Goal: Task Accomplishment & Management: Manage account settings

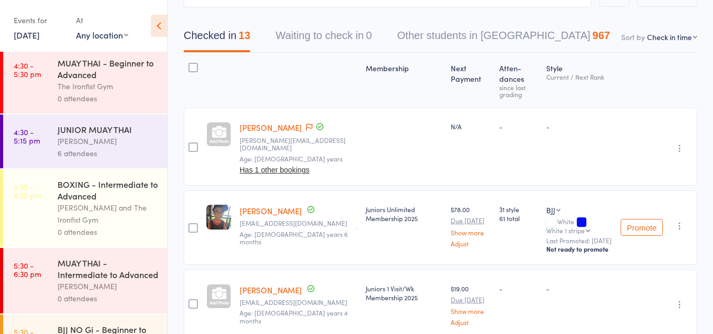
scroll to position [475, 0]
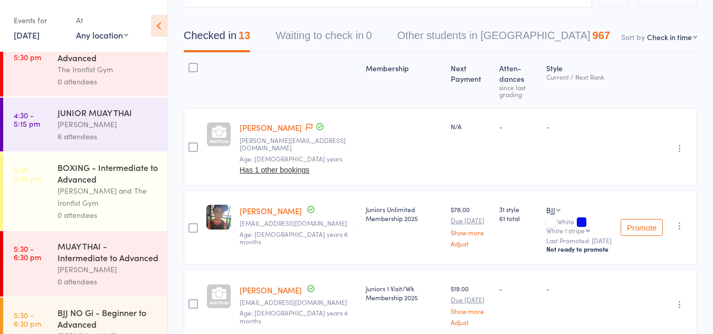
click at [100, 194] on div "[PERSON_NAME] and The Ironfist Gym" at bounding box center [108, 197] width 101 height 24
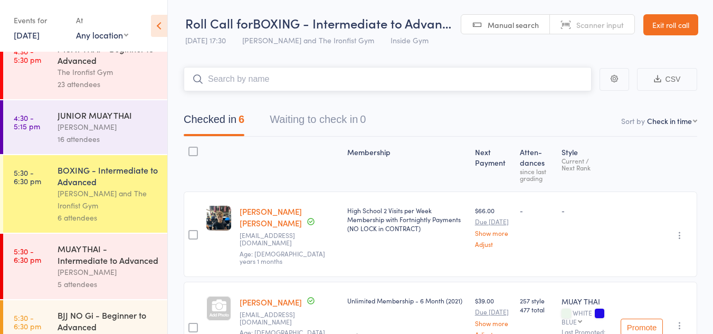
scroll to position [475, 0]
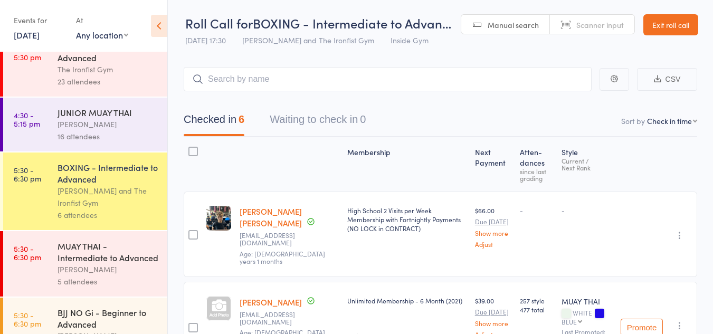
click at [69, 184] on div "BOXING - Intermediate to Advanced" at bounding box center [108, 173] width 101 height 23
click at [247, 79] on input "search" at bounding box center [388, 79] width 408 height 24
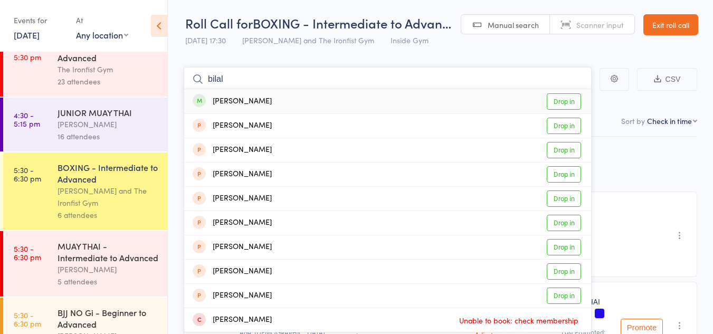
type input "bilal"
click at [553, 98] on link "Drop in" at bounding box center [564, 101] width 34 height 16
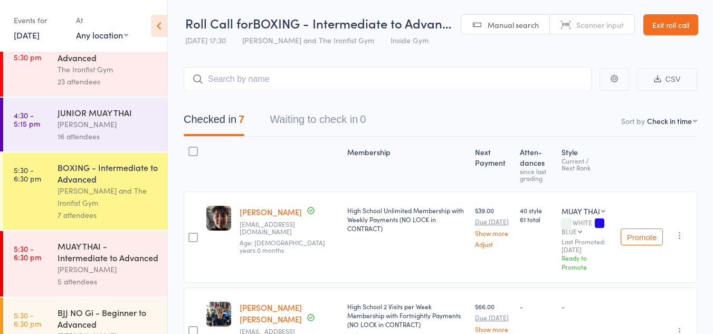
drag, startPoint x: 158, startPoint y: 16, endPoint x: 211, endPoint y: 20, distance: 52.9
click at [187, 17] on div "Roll Call for BOXING - Intermediate to Advan… [DATE] 17:30 [PERSON_NAME] and Th…" at bounding box center [356, 166] width 713 height 334
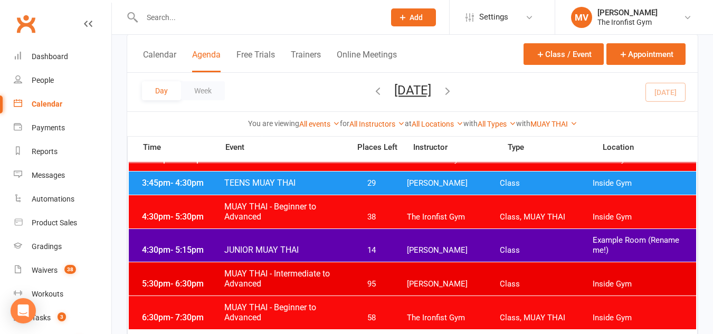
click at [263, 177] on div "3:45pm - 4:30pm TEENS MUAY THAI 29 Lianne Bell Class Inside Gym" at bounding box center [413, 183] width 568 height 23
click at [254, 181] on span "TEENS MUAY THAI" at bounding box center [284, 183] width 120 height 10
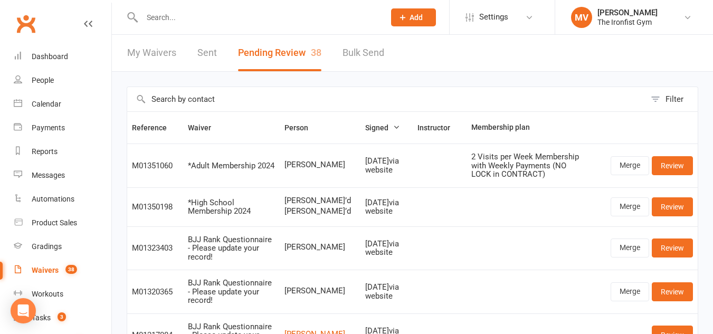
select select "100"
click at [174, 19] on input "text" at bounding box center [258, 17] width 239 height 15
paste input "taif mahmoud"
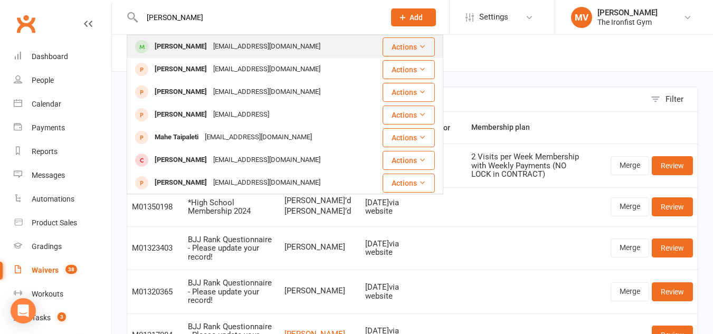
type input "taif mahmoud"
click at [165, 42] on div "taif mahmoud" at bounding box center [181, 46] width 59 height 15
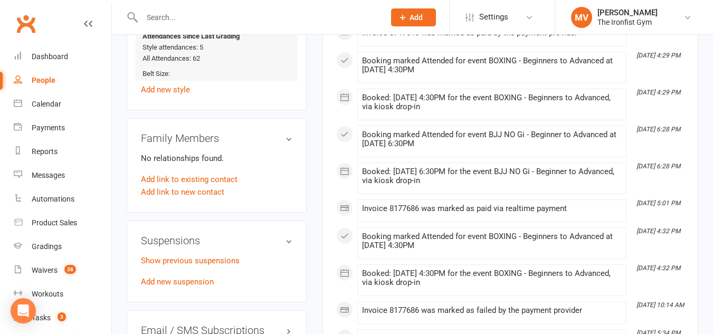
scroll to position [792, 0]
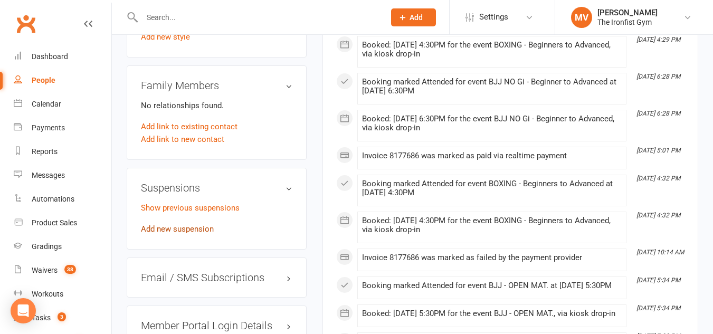
click at [191, 234] on link "Add new suspension" at bounding box center [177, 229] width 73 height 10
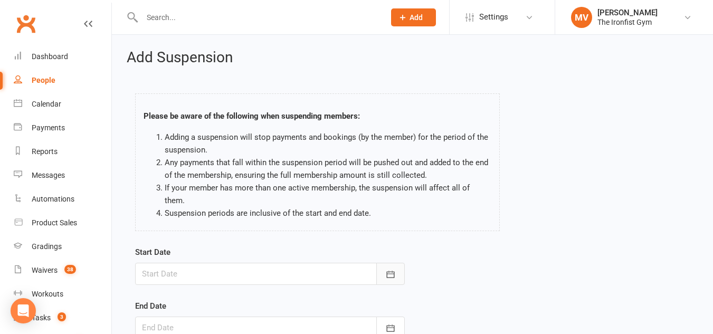
click at [395, 269] on icon "button" at bounding box center [391, 274] width 11 height 11
click at [397, 264] on button "button" at bounding box center [391, 274] width 29 height 22
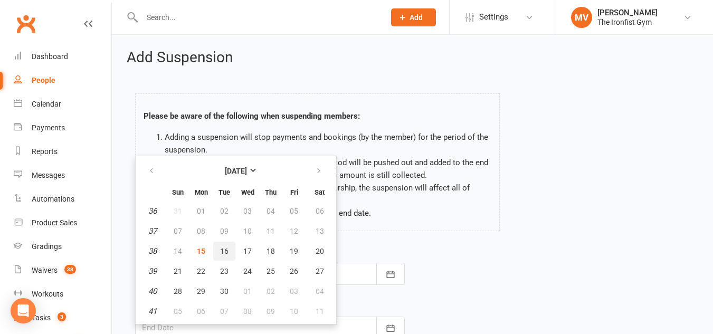
click at [220, 247] on span "16" at bounding box center [224, 251] width 8 height 8
type input "16 Sep 2025"
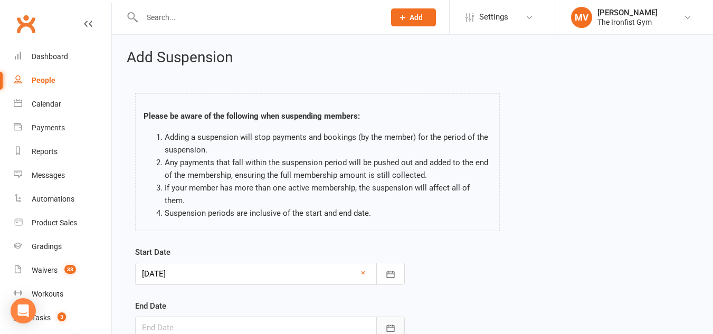
click at [388, 323] on icon "button" at bounding box center [391, 328] width 11 height 11
click at [388, 312] on form "Start Date 16 Sep 2025 September 2025 Sun Mon Tue Wed Thu Fri Sat 36 31 01 02 0…" at bounding box center [270, 319] width 270 height 147
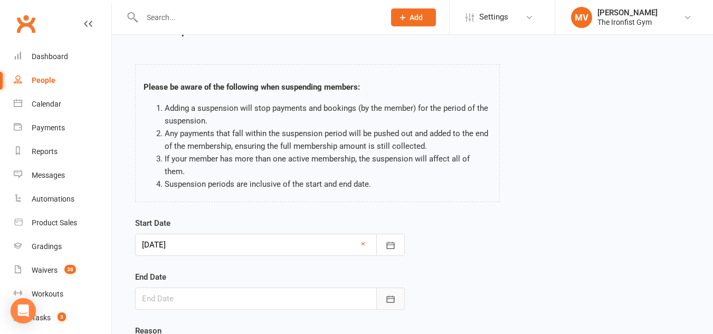
click at [393, 296] on icon "button" at bounding box center [391, 299] width 8 height 7
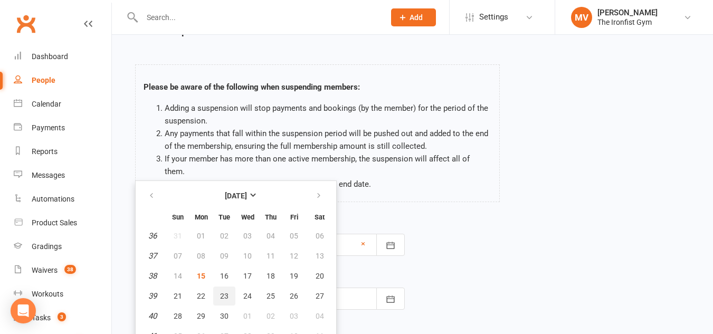
click at [230, 287] on button "23" at bounding box center [224, 296] width 22 height 19
type input "23 Sep 2025"
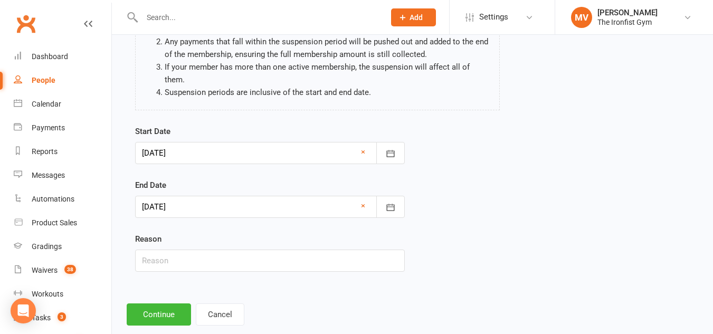
scroll to position [130, 0]
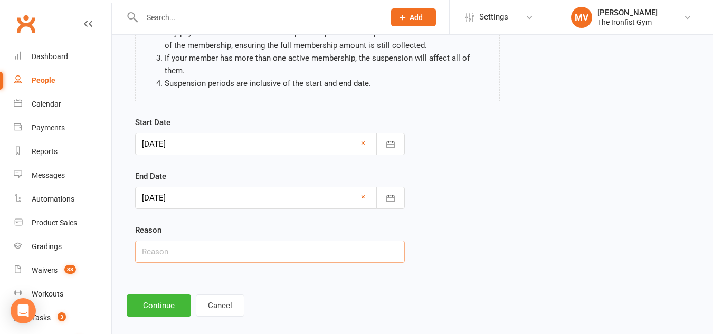
click at [182, 241] on input "text" at bounding box center [270, 252] width 270 height 22
type input "Email Request - Work away"
click at [162, 295] on button "Continue" at bounding box center [159, 306] width 64 height 22
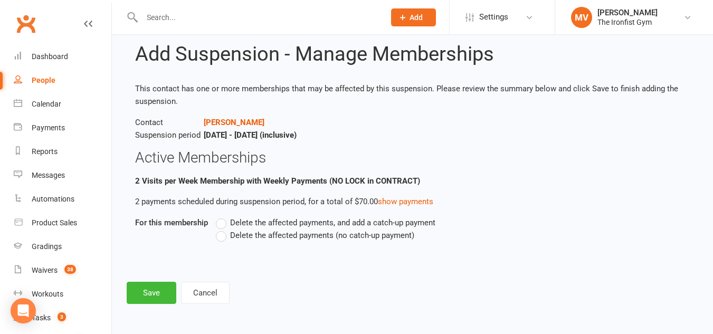
scroll to position [0, 0]
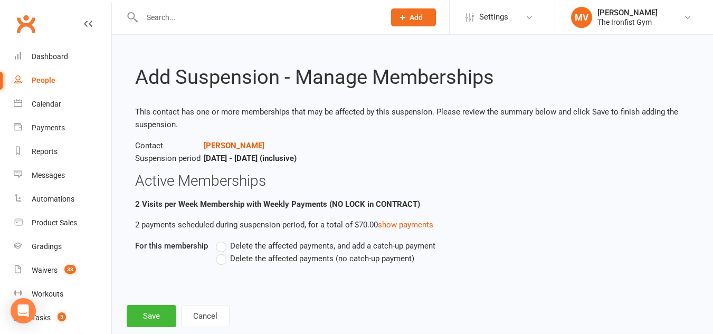
click at [219, 259] on label "Delete the affected payments (no catch-up payment)" at bounding box center [315, 258] width 199 height 13
click at [219, 252] on input "Delete the affected payments (no catch-up payment)" at bounding box center [219, 252] width 7 height 0
click at [219, 259] on label "Delete the affected payments (no catch-up payment)" at bounding box center [315, 258] width 199 height 13
click at [219, 252] on input "Delete the affected payments (no catch-up payment)" at bounding box center [219, 252] width 7 height 0
click at [167, 312] on button "Save" at bounding box center [152, 316] width 50 height 22
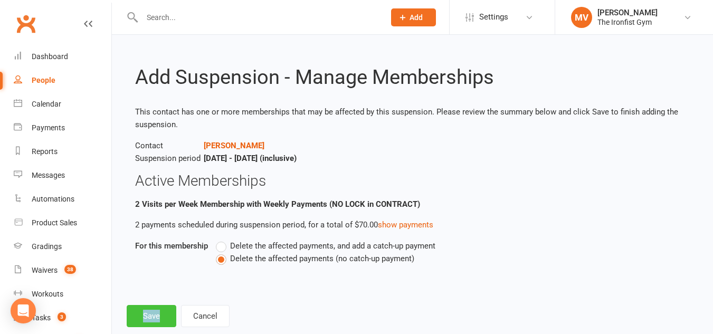
click at [167, 312] on footer "Save Cancel" at bounding box center [413, 316] width 572 height 22
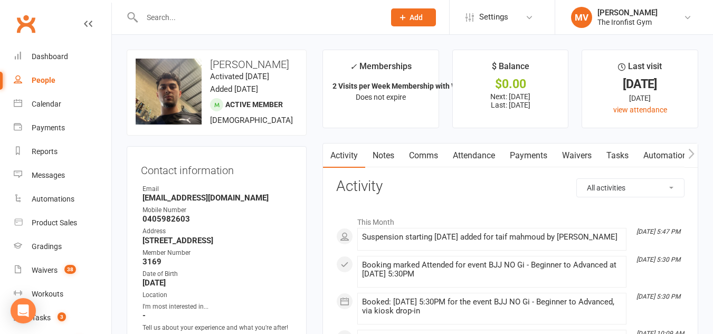
click at [186, 14] on input "text" at bounding box center [258, 17] width 239 height 15
paste input "Marko Krsmanovic"
click at [189, 13] on input "Marko Krsmanovic" at bounding box center [258, 17] width 239 height 15
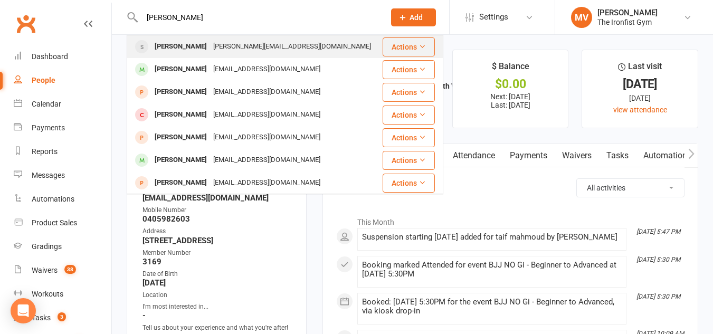
type input "Marko Krsmanovic"
click at [186, 48] on div "Marko Krsmanovic" at bounding box center [181, 46] width 59 height 15
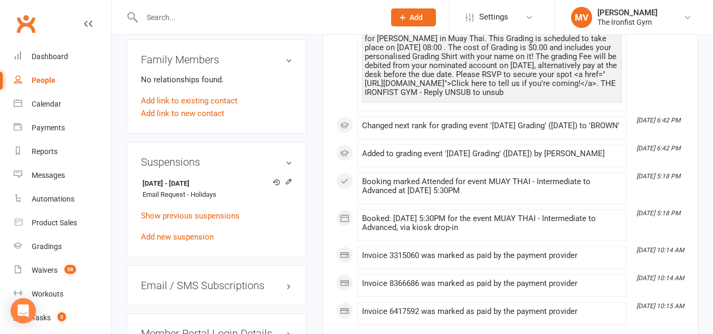
scroll to position [792, 0]
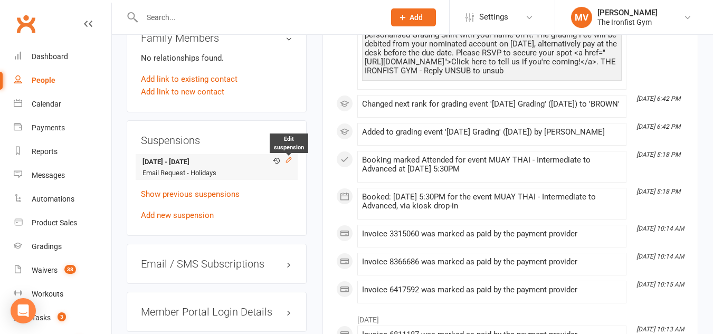
click at [288, 162] on icon at bounding box center [288, 159] width 7 height 7
click at [0, 0] on div "Loading" at bounding box center [0, 0] width 0 height 0
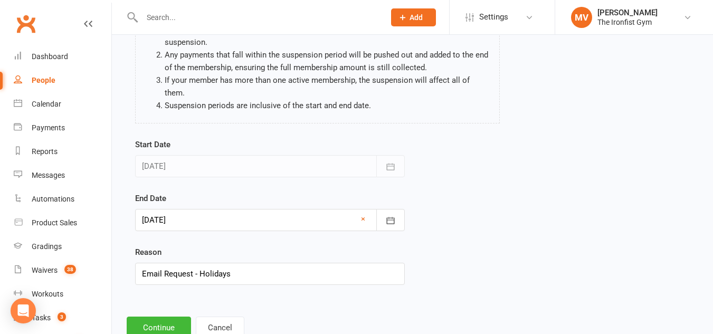
scroll to position [130, 0]
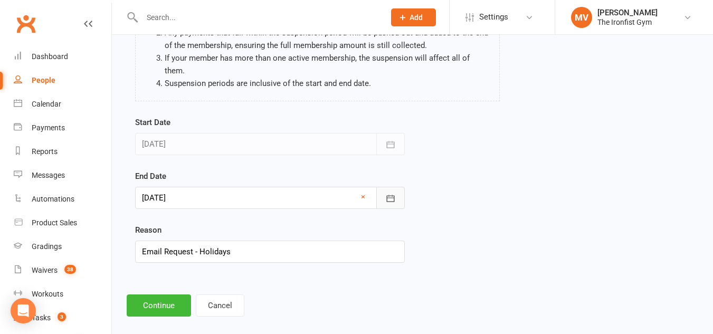
click at [395, 193] on icon "button" at bounding box center [391, 198] width 11 height 11
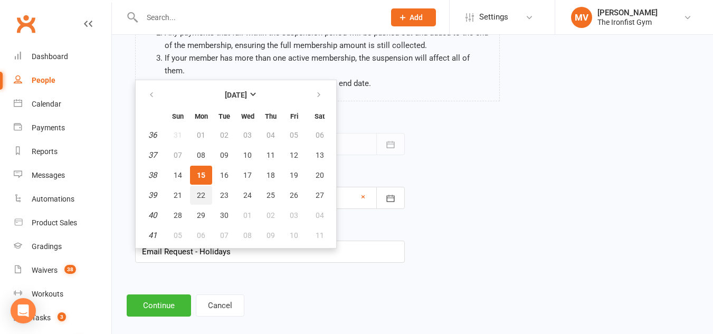
click at [202, 191] on span "22" at bounding box center [201, 195] width 8 height 8
type input "22 Sep 2025"
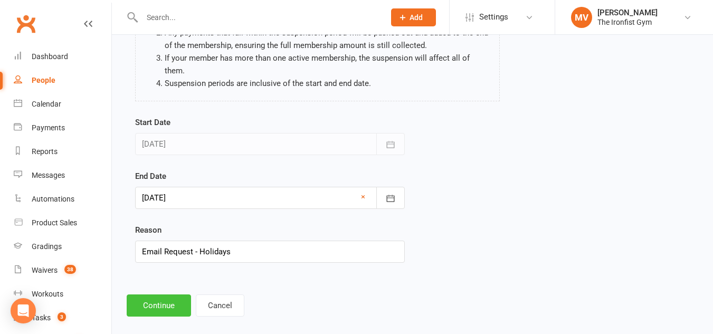
click at [163, 298] on button "Continue" at bounding box center [159, 306] width 64 height 22
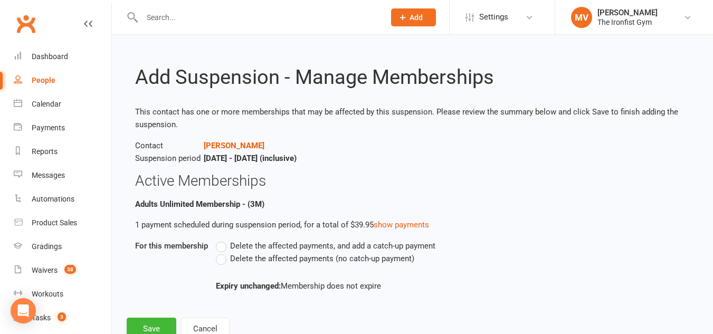
click at [221, 258] on label "Delete the affected payments (no catch-up payment)" at bounding box center [315, 258] width 199 height 13
click at [221, 252] on input "Delete the affected payments (no catch-up payment)" at bounding box center [219, 252] width 7 height 0
drag, startPoint x: 158, startPoint y: 325, endPoint x: 164, endPoint y: 324, distance: 5.5
click at [159, 325] on button "Save" at bounding box center [152, 329] width 50 height 22
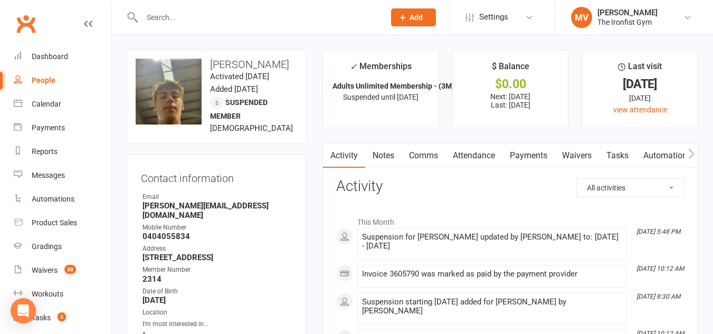
click at [317, 14] on input "text" at bounding box center [258, 17] width 239 height 15
paste input "Jame's Goodwin's"
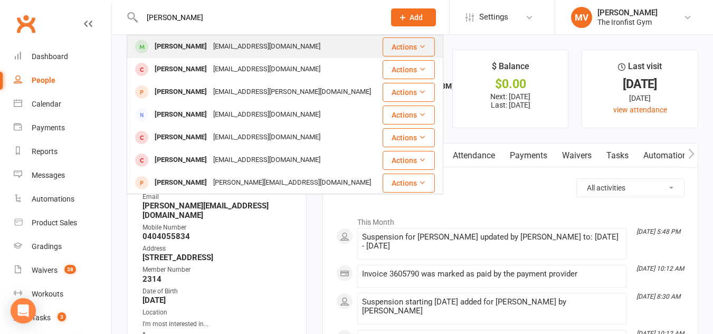
type input "Jame's Goodwin's"
click at [178, 43] on div "James Goodwin" at bounding box center [181, 46] width 59 height 15
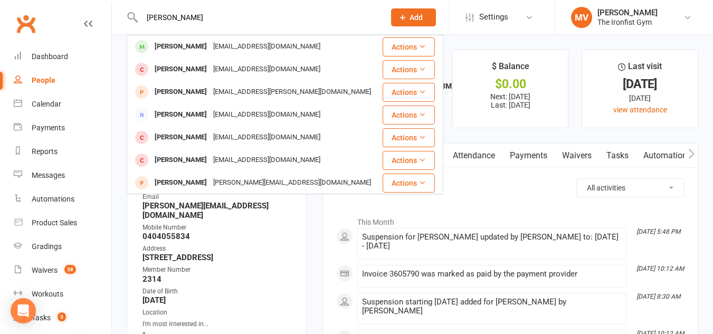
click at [0, 0] on div "Loading" at bounding box center [0, 0] width 0 height 0
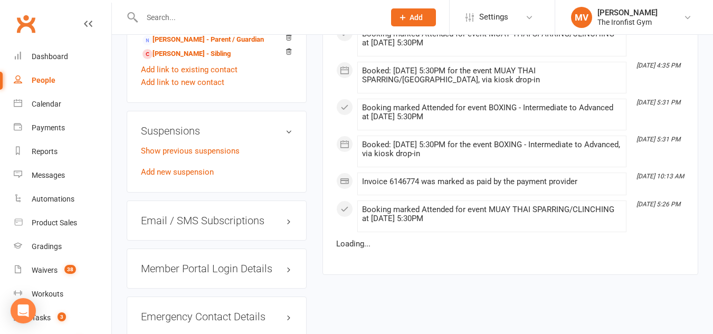
scroll to position [951, 0]
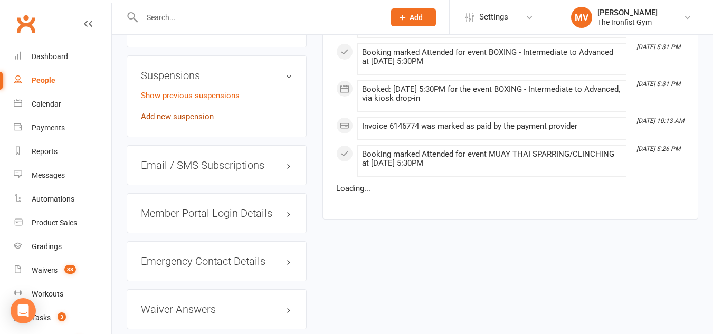
click at [208, 121] on link "Add new suspension" at bounding box center [177, 117] width 73 height 10
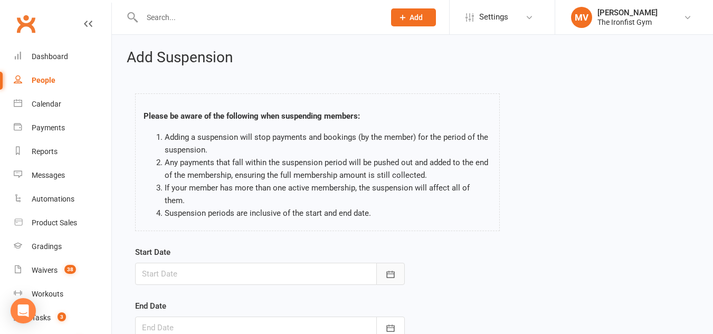
click at [396, 269] on icon "button" at bounding box center [391, 274] width 11 height 11
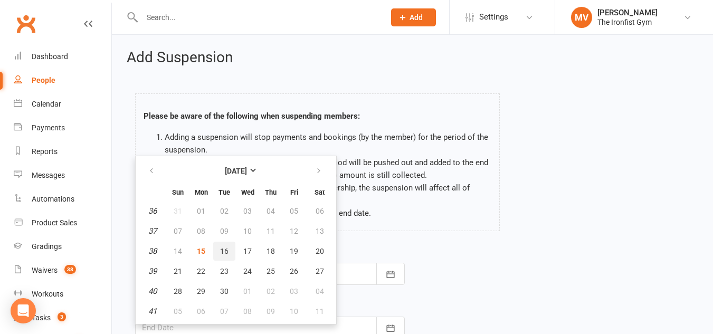
click at [222, 247] on span "16" at bounding box center [224, 251] width 8 height 8
type input "16 Sep 2025"
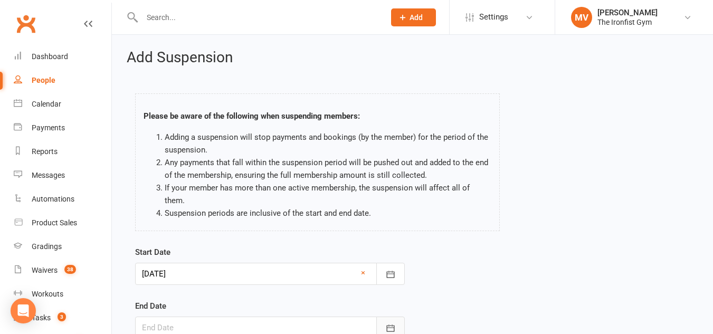
click at [384, 317] on button "button" at bounding box center [391, 328] width 29 height 22
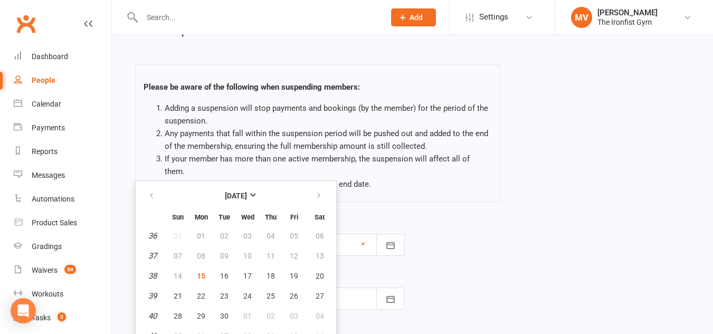
scroll to position [130, 0]
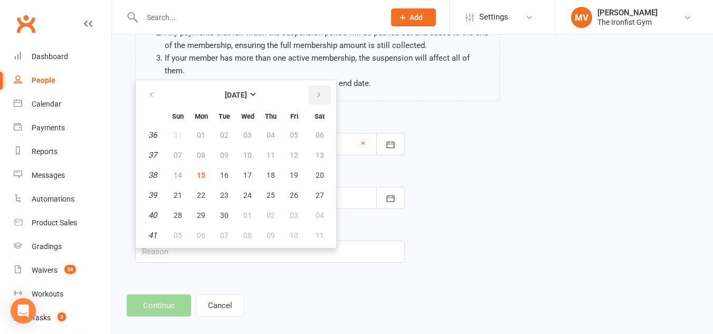
click at [317, 91] on icon "button" at bounding box center [318, 95] width 7 height 8
click at [292, 171] on span "17" at bounding box center [294, 175] width 8 height 8
type input "17 Oct 2025"
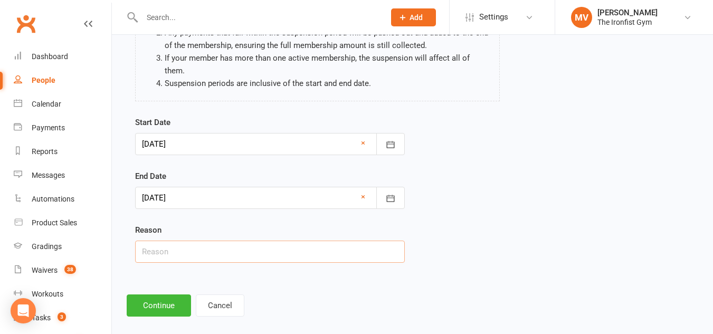
click at [177, 245] on input "text" at bounding box center [270, 252] width 270 height 22
type input "Email Request - Holidays"
click at [386, 193] on icon "button" at bounding box center [391, 198] width 11 height 11
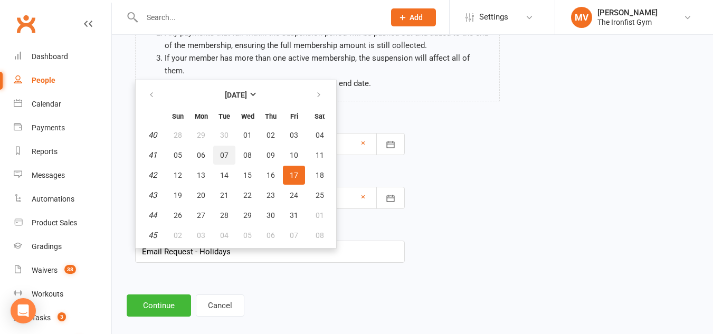
click at [229, 146] on button "07" at bounding box center [224, 155] width 22 height 19
type input "07 Oct 2025"
click at [229, 140] on div at bounding box center [270, 144] width 270 height 22
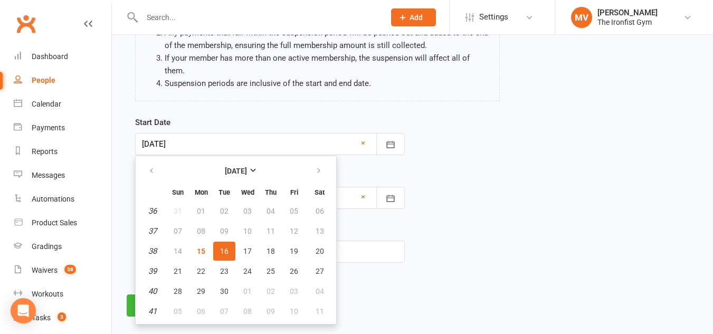
click at [455, 221] on div "Start Date 16 Sep 2025 September 2025 Sun Mon Tue Wed Thu Fri Sat 36 31 01 02 0…" at bounding box center [412, 197] width 571 height 162
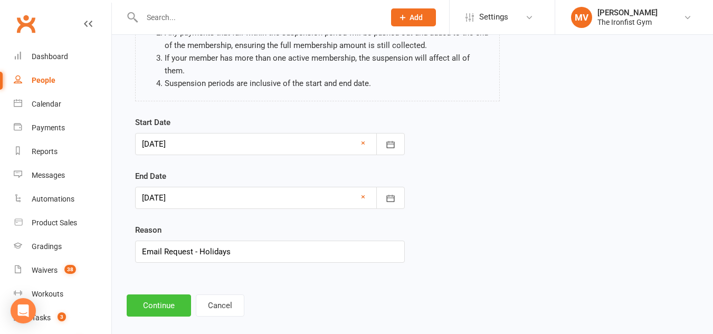
click at [161, 295] on button "Continue" at bounding box center [159, 306] width 64 height 22
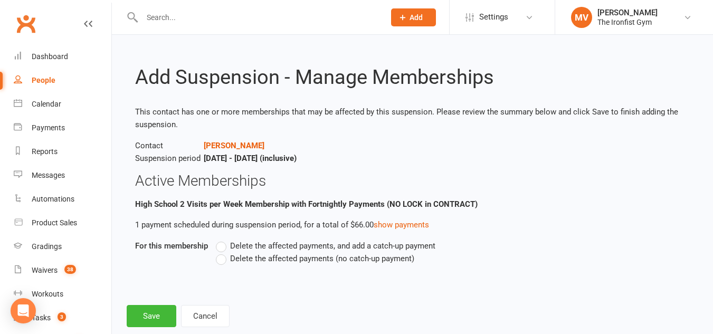
click at [219, 257] on label "Delete the affected payments (no catch-up payment)" at bounding box center [315, 258] width 199 height 13
click at [219, 252] on input "Delete the affected payments (no catch-up payment)" at bounding box center [219, 252] width 7 height 0
click at [151, 320] on button "Save" at bounding box center [152, 316] width 50 height 22
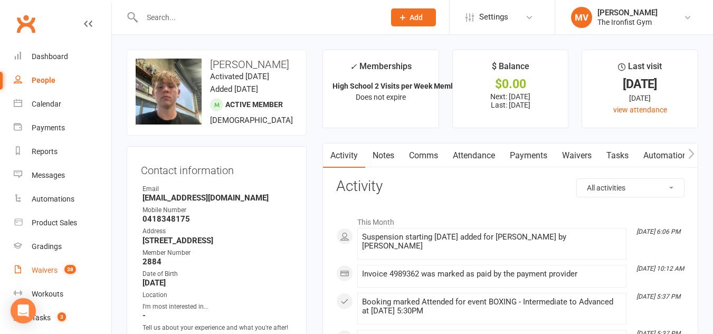
click at [68, 267] on span "38" at bounding box center [70, 269] width 12 height 9
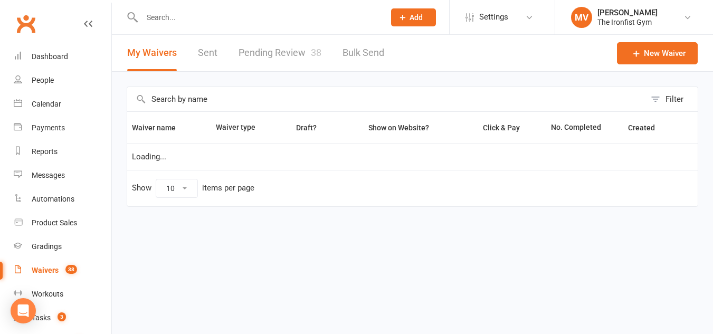
select select "100"
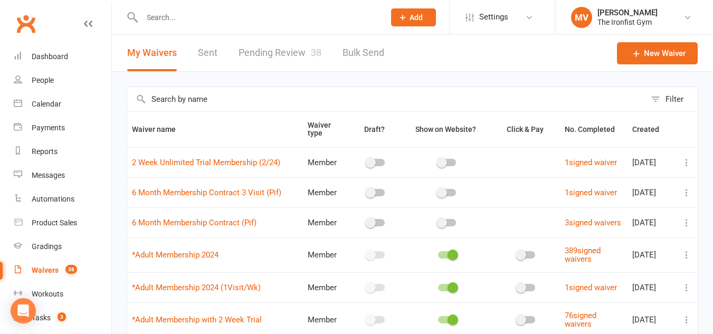
click at [284, 58] on link "Pending Review 38" at bounding box center [280, 53] width 83 height 36
select select "100"
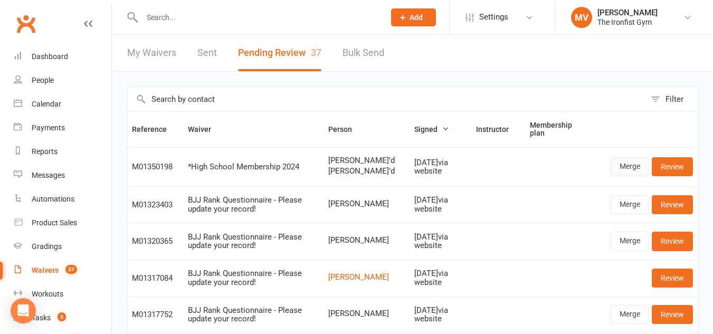
click at [633, 165] on link "Merge" at bounding box center [630, 166] width 39 height 19
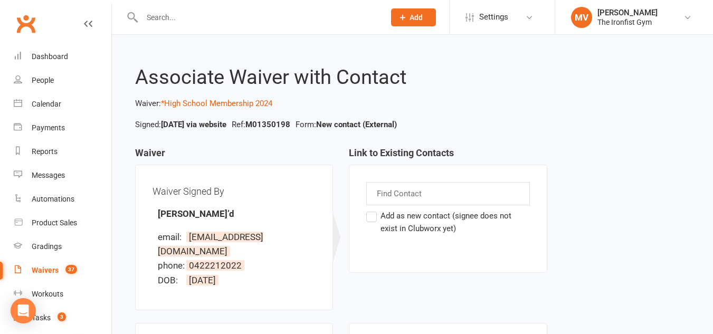
click at [372, 217] on label "Add as new contact (signee does not exist in Clubworx yet)" at bounding box center [448, 222] width 163 height 25
click at [372, 210] on input "Add as new contact (signee does not exist in Clubworx yet)" at bounding box center [370, 210] width 7 height 0
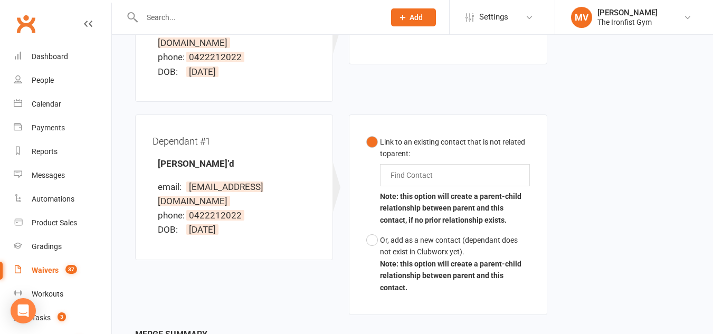
scroll to position [211, 0]
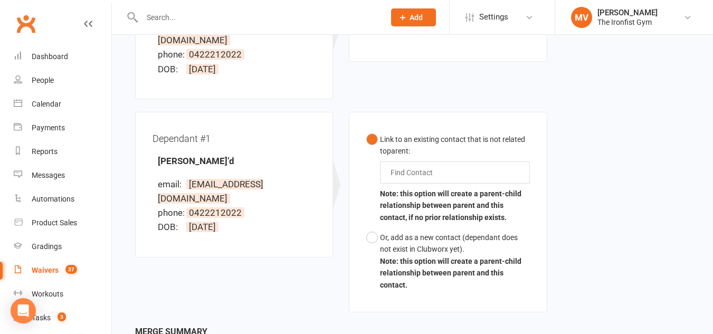
click at [412, 166] on input "text" at bounding box center [414, 172] width 49 height 13
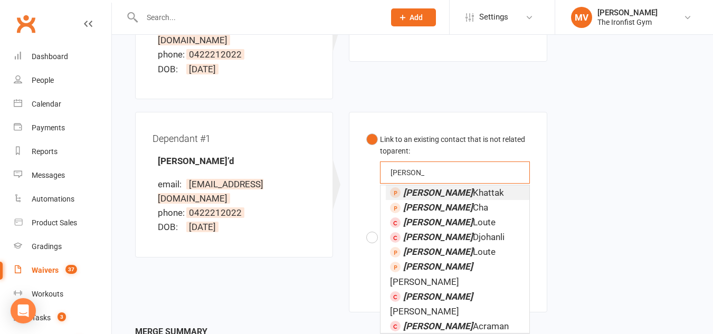
click at [367, 129] on button "Link to an existing contact that is not related to parent : ryan ryan Ryan Khat…" at bounding box center [448, 178] width 163 height 98
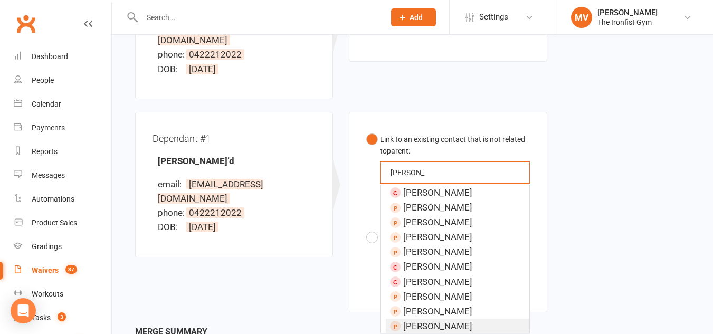
scroll to position [1, 0]
type input "ryan moh"
click at [439, 321] on span "Rayan Mohd" at bounding box center [437, 326] width 69 height 11
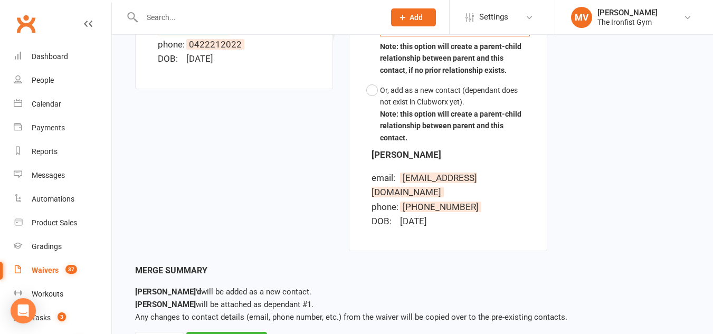
scroll to position [386, 0]
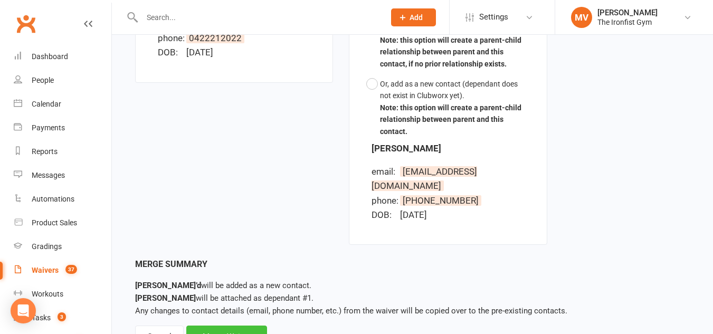
click at [242, 326] on div "Merge Waiver" at bounding box center [226, 337] width 81 height 22
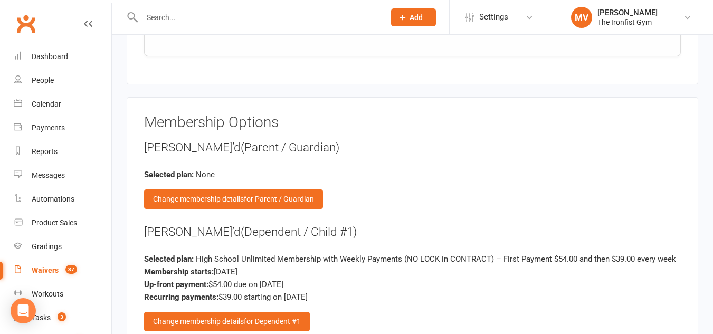
scroll to position [1373, 0]
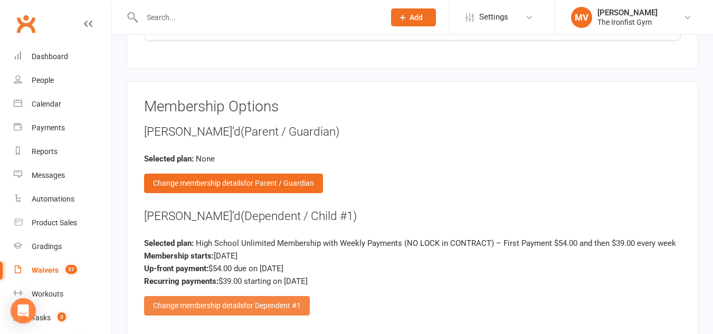
click at [236, 301] on div "Change membership details for Dependent #1" at bounding box center [227, 305] width 166 height 19
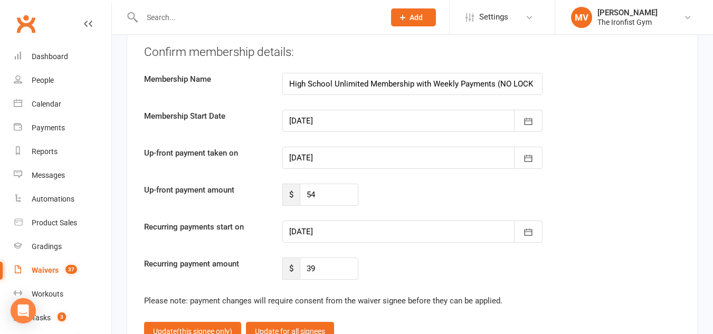
scroll to position [2641, 0]
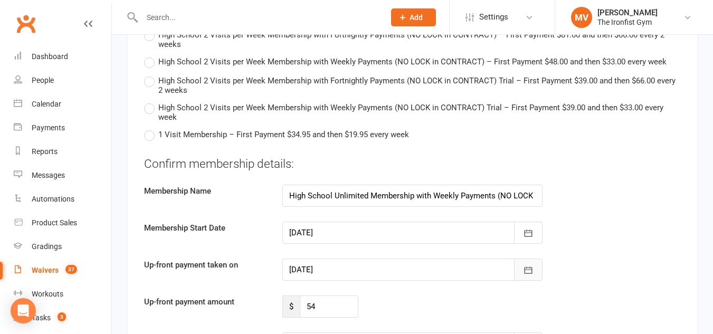
click at [529, 268] on icon "button" at bounding box center [529, 270] width 8 height 7
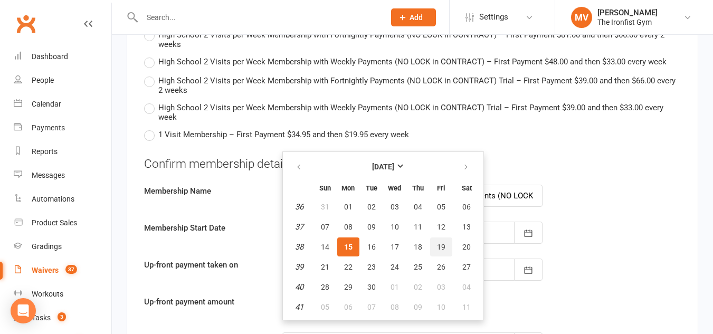
click at [440, 249] on span "19" at bounding box center [441, 247] width 8 height 8
type input "19 Sep 2025"
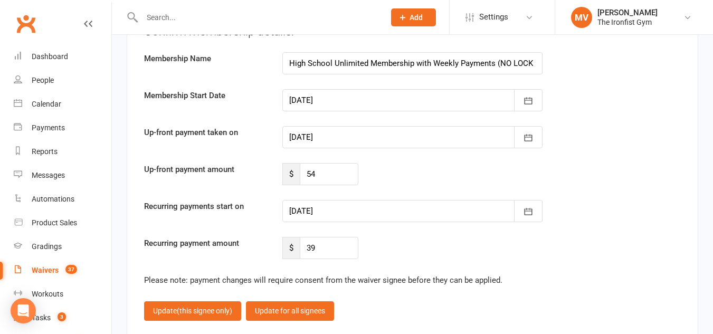
scroll to position [2799, 0]
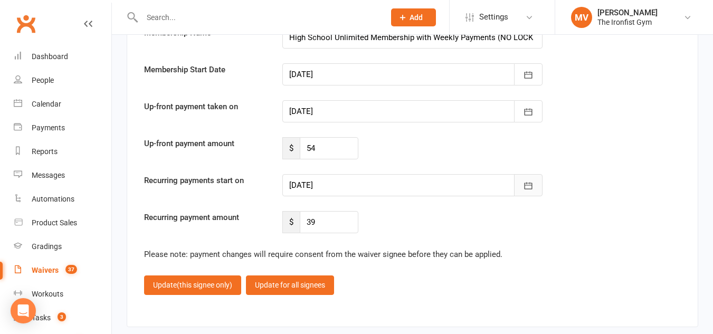
click at [526, 186] on icon "button" at bounding box center [528, 186] width 11 height 11
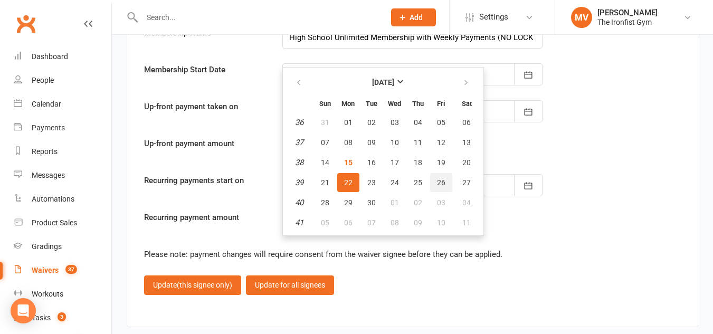
click at [440, 184] on span "26" at bounding box center [441, 183] width 8 height 8
type input "26 Sep 2025"
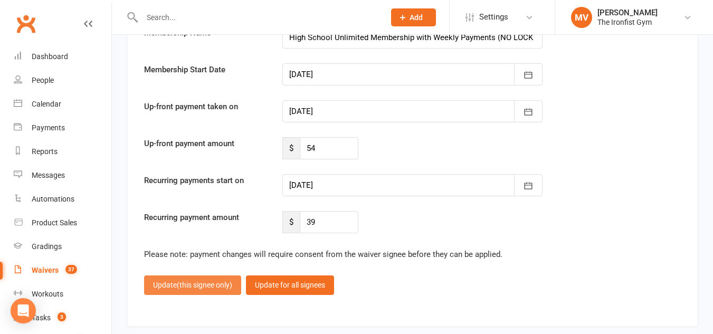
click at [202, 285] on span "(this signee only)" at bounding box center [204, 285] width 55 height 8
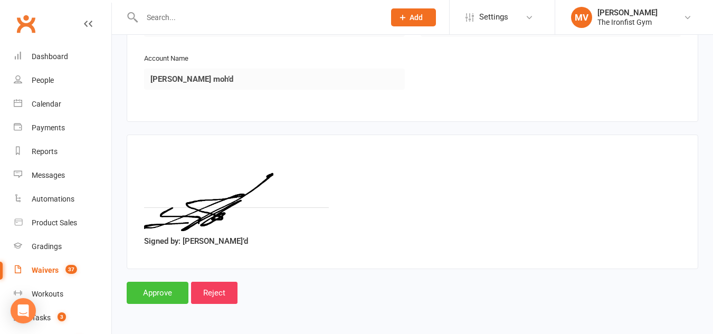
drag, startPoint x: 164, startPoint y: 288, endPoint x: 215, endPoint y: 286, distance: 51.3
click at [164, 288] on input "Approve" at bounding box center [158, 293] width 62 height 22
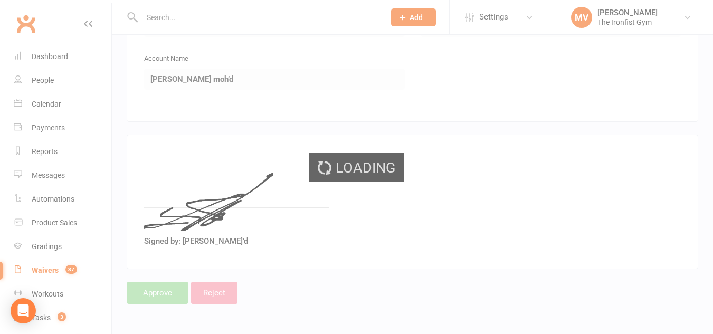
select select "100"
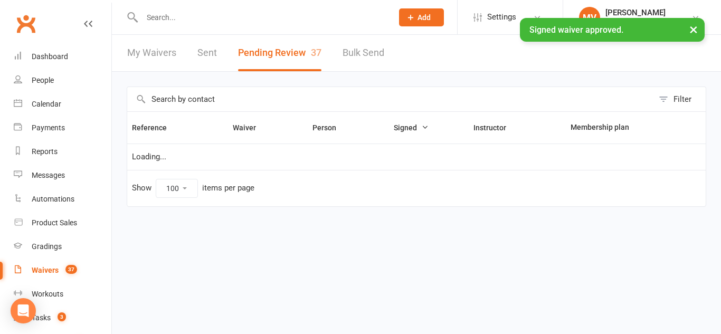
click at [167, 15] on input "text" at bounding box center [262, 17] width 247 height 15
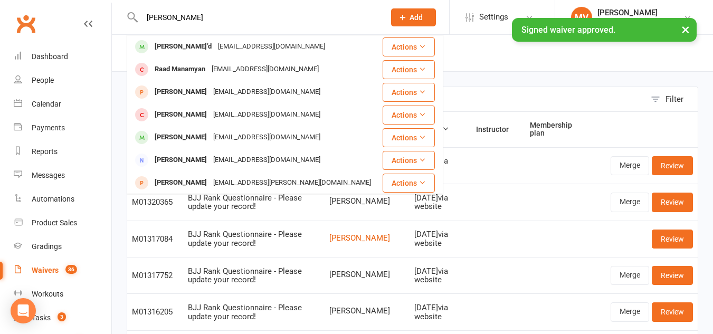
type input "rayan moh"
click at [172, 18] on div "× Signed waiver approved." at bounding box center [350, 18] width 700 height 0
drag, startPoint x: 172, startPoint y: 42, endPoint x: 173, endPoint y: 48, distance: 5.8
click at [172, 18] on div "× Signed waiver approved." at bounding box center [350, 18] width 700 height 0
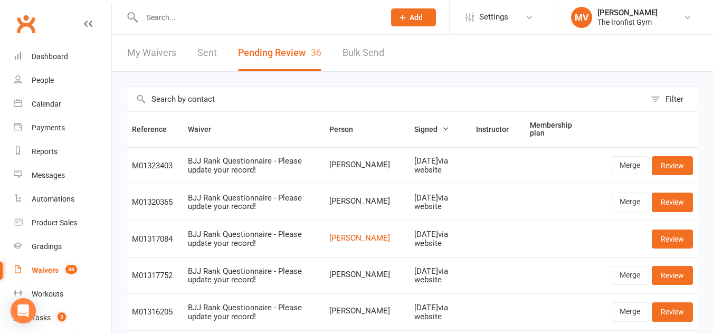
click at [207, 21] on input "text" at bounding box center [258, 17] width 239 height 15
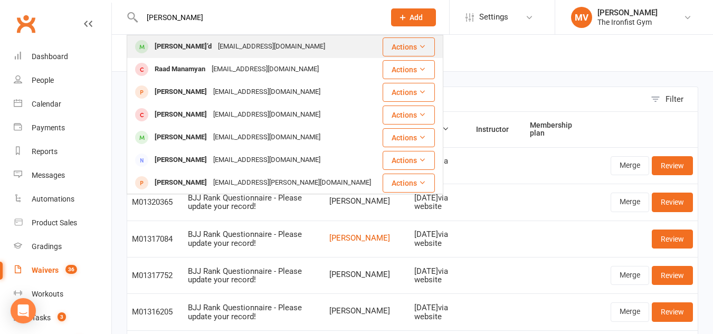
type input "rayan moh"
click at [176, 46] on div "Ryan Moh’d" at bounding box center [183, 46] width 63 height 15
click at [0, 0] on div "Loading" at bounding box center [0, 0] width 0 height 0
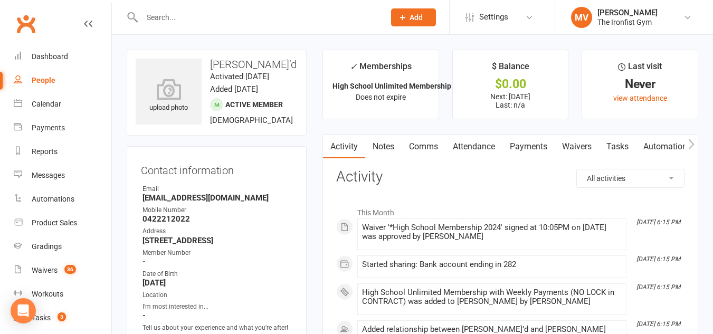
click at [163, 96] on icon at bounding box center [169, 89] width 66 height 21
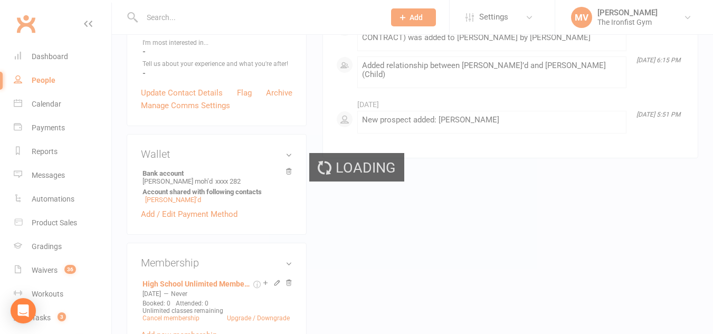
scroll to position [211, 0]
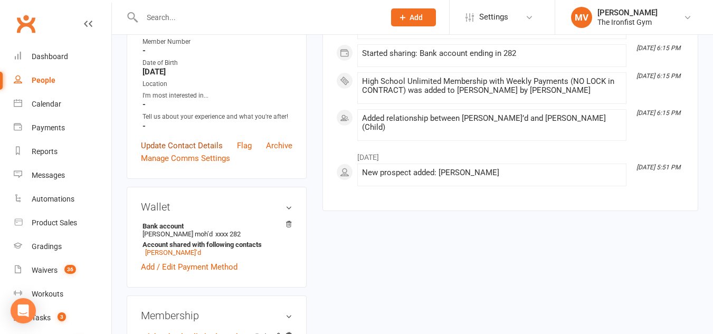
click at [201, 152] on link "Update Contact Details" at bounding box center [182, 145] width 82 height 13
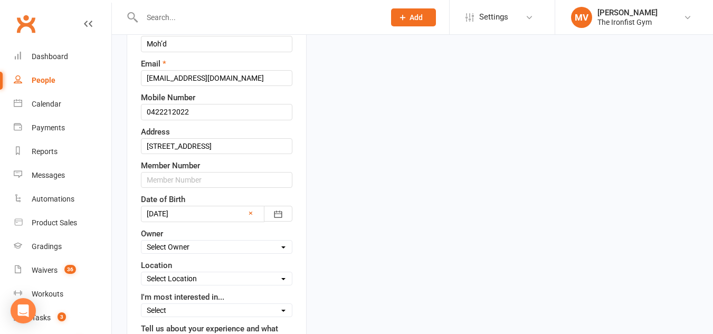
scroll to position [208, 0]
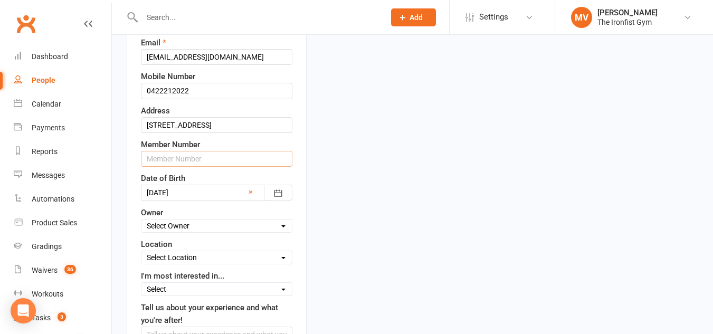
click at [156, 167] on input "text" at bounding box center [217, 159] width 152 height 16
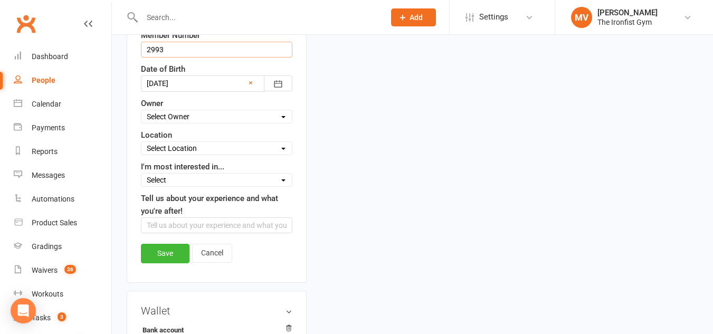
scroll to position [367, 0]
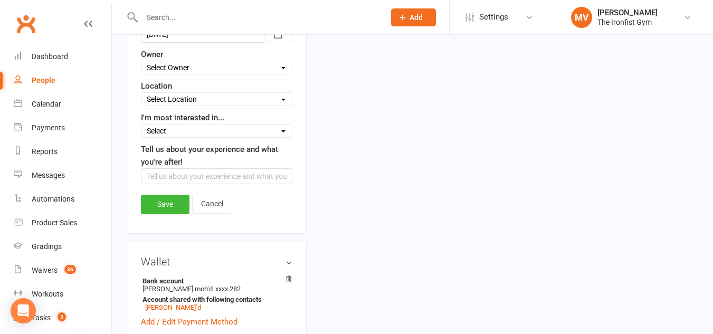
type input "2993"
click at [162, 214] on link "Save" at bounding box center [165, 204] width 49 height 19
click at [0, 0] on div "Loading" at bounding box center [0, 0] width 0 height 0
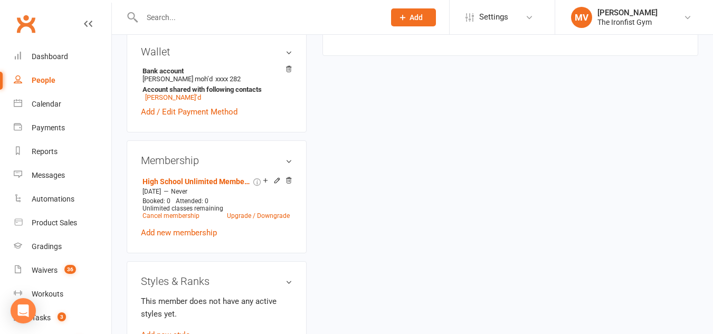
click at [201, 17] on input "text" at bounding box center [258, 17] width 239 height 15
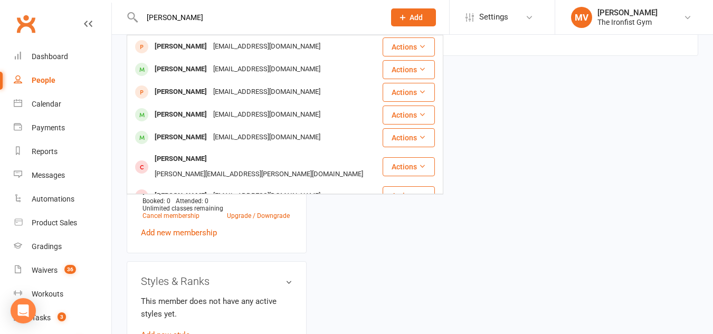
click at [157, 17] on input "erik bol" at bounding box center [258, 17] width 239 height 15
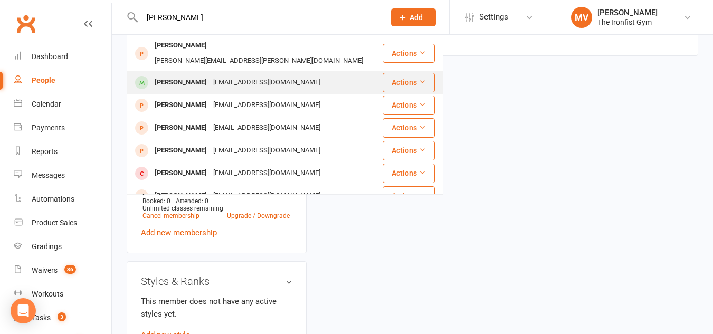
type input "eric bol"
click at [168, 75] on div "Eric Volkl" at bounding box center [181, 82] width 59 height 15
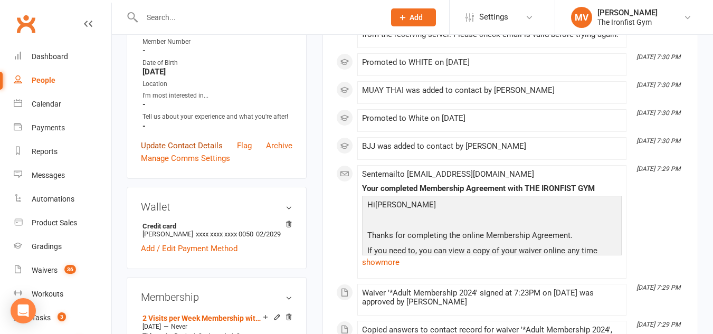
click at [185, 152] on link "Update Contact Details" at bounding box center [182, 145] width 82 height 13
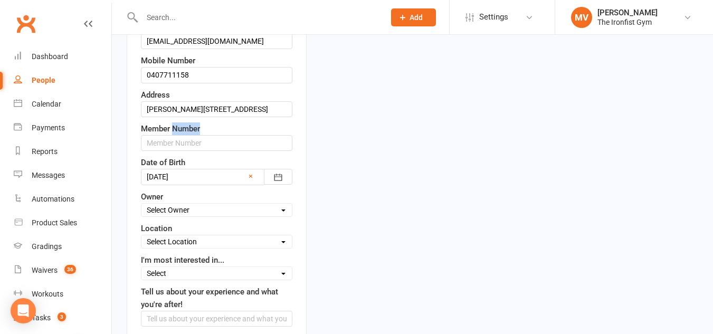
scroll to position [229, 0]
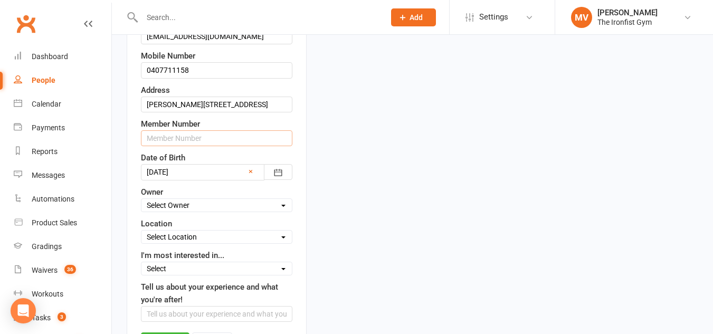
click at [156, 146] on input "text" at bounding box center [217, 138] width 152 height 16
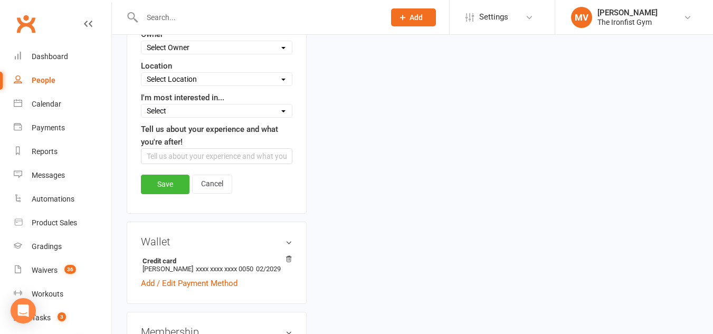
scroll to position [387, 0]
type input "2765"
click at [167, 193] on link "Save" at bounding box center [165, 183] width 49 height 19
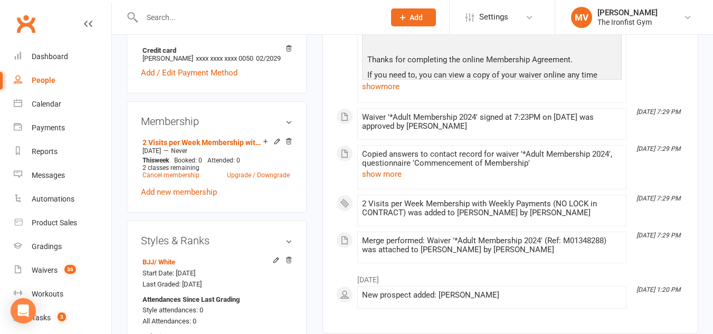
click at [180, 18] on input "text" at bounding box center [258, 17] width 239 height 15
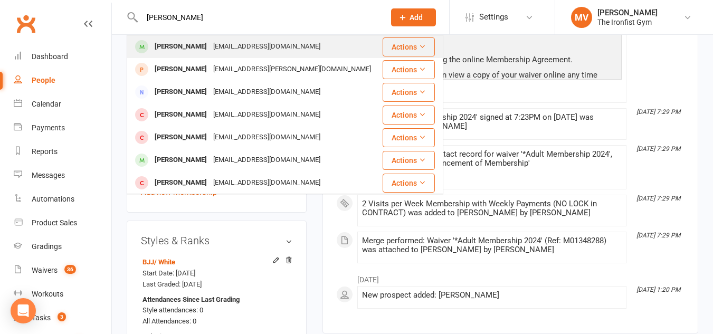
type input "jaems goodwin"
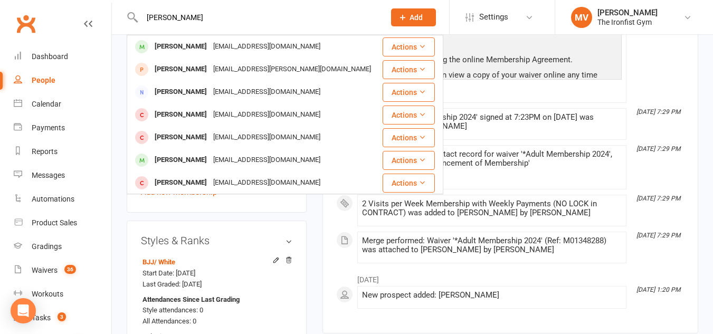
drag, startPoint x: 184, startPoint y: 44, endPoint x: 179, endPoint y: 35, distance: 10.4
click at [186, 43] on div "James Goodwin" at bounding box center [181, 46] width 59 height 15
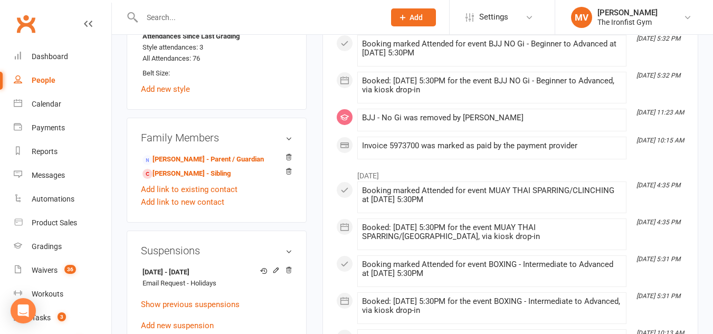
scroll to position [845, 0]
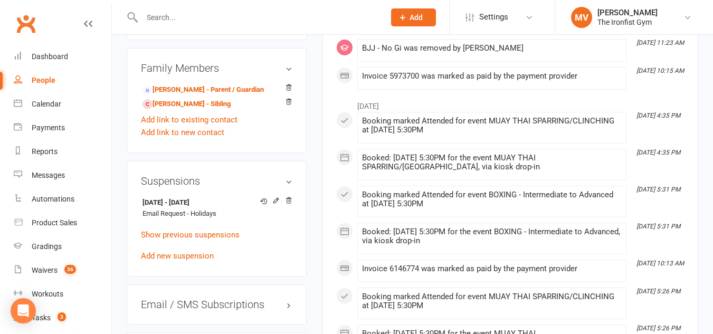
click at [183, 13] on input "text" at bounding box center [258, 17] width 239 height 15
click at [180, 13] on input "text" at bounding box center [258, 17] width 239 height 15
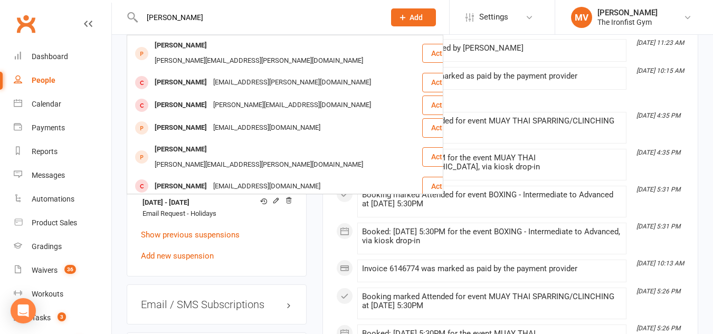
click at [147, 18] on input "thomas" at bounding box center [258, 17] width 239 height 15
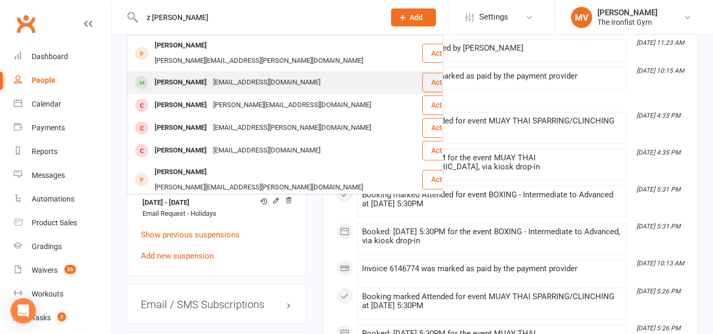
type input "z thomas"
click at [168, 75] on div "Zac Thomas" at bounding box center [181, 82] width 59 height 15
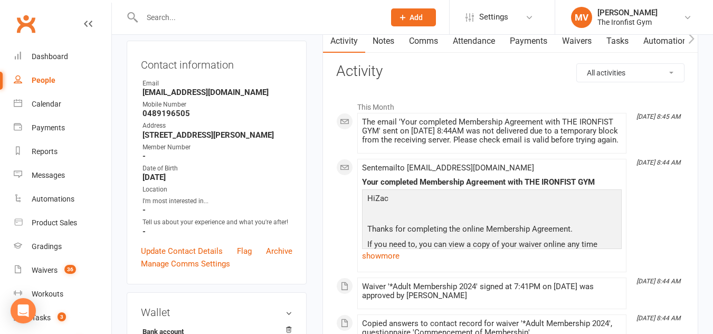
scroll to position [158, 0]
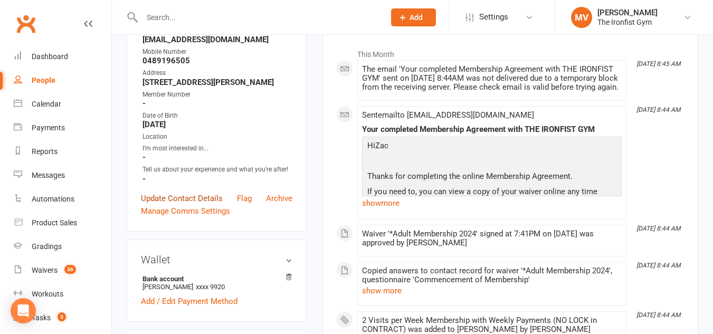
click at [203, 205] on link "Update Contact Details" at bounding box center [182, 198] width 82 height 13
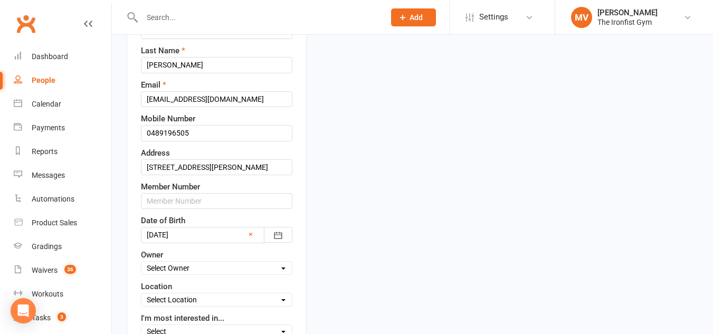
scroll to position [166, 0]
click at [163, 209] on input "text" at bounding box center [217, 201] width 152 height 16
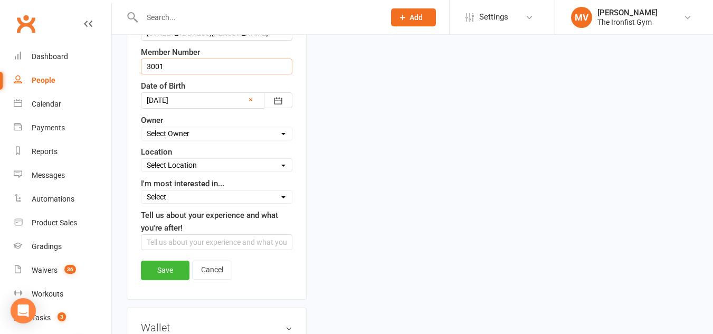
scroll to position [325, 0]
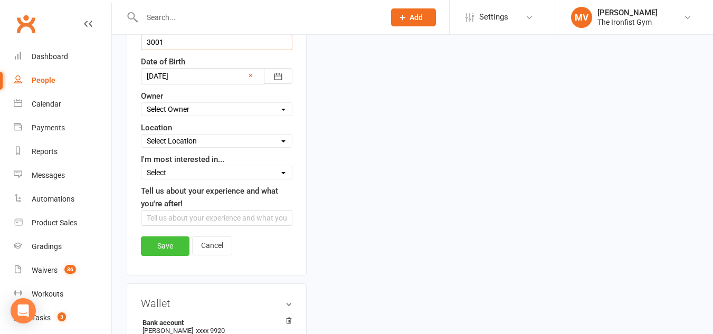
type input "3001"
drag, startPoint x: 170, startPoint y: 273, endPoint x: 173, endPoint y: 278, distance: 5.9
click at [171, 256] on link "Save" at bounding box center [165, 246] width 49 height 19
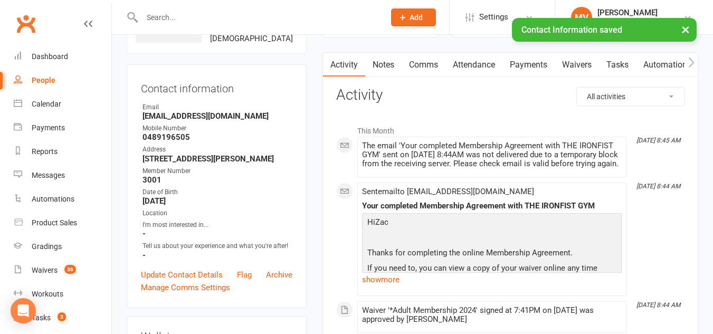
scroll to position [0, 0]
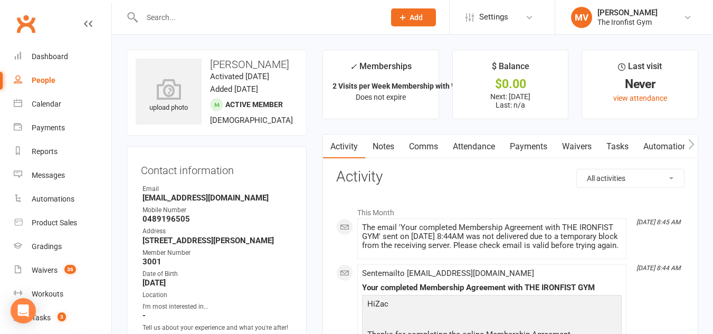
click at [180, 15] on input "text" at bounding box center [258, 17] width 239 height 15
click at [169, 93] on icon at bounding box center [169, 89] width 73 height 23
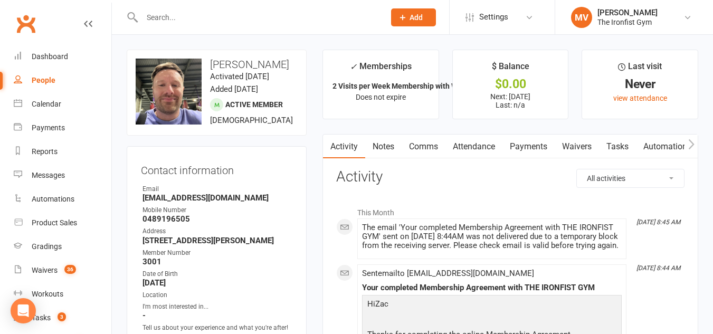
click at [172, 22] on input "text" at bounding box center [258, 17] width 239 height 15
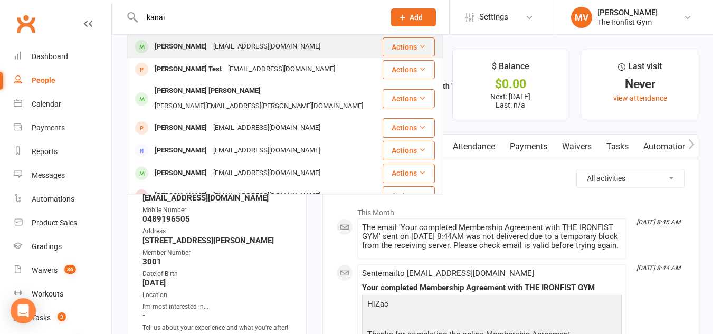
type input "kanai"
click at [160, 44] on div "Michael Kanai" at bounding box center [181, 46] width 59 height 15
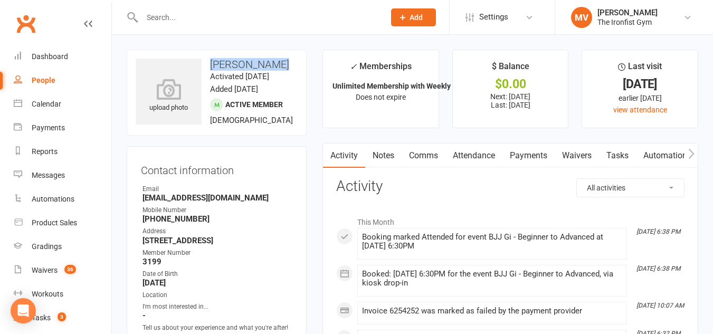
drag, startPoint x: 212, startPoint y: 62, endPoint x: 309, endPoint y: 64, distance: 97.2
click at [229, 7] on div at bounding box center [252, 17] width 251 height 34
click at [223, 12] on input "text" at bounding box center [258, 17] width 239 height 15
paste input "Pranit Patel’s"
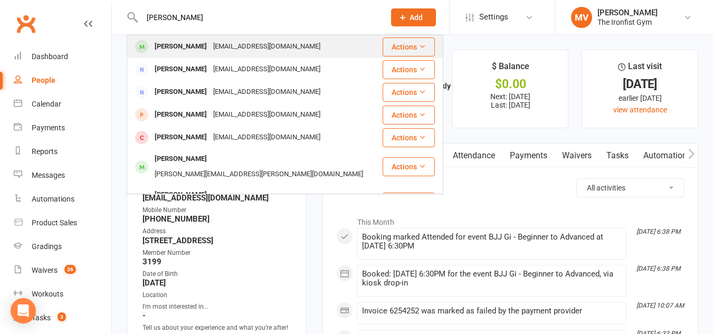
type input "Pranit Patel’s"
click at [171, 49] on div "Pranit Patel" at bounding box center [181, 46] width 59 height 15
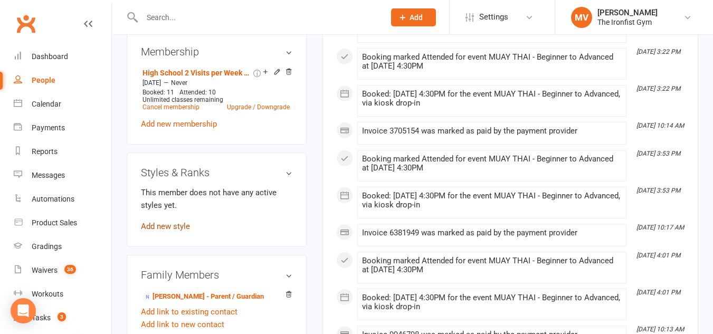
click at [176, 231] on link "Add new style" at bounding box center [165, 227] width 49 height 10
click at [177, 231] on link "Add new style" at bounding box center [165, 227] width 49 height 10
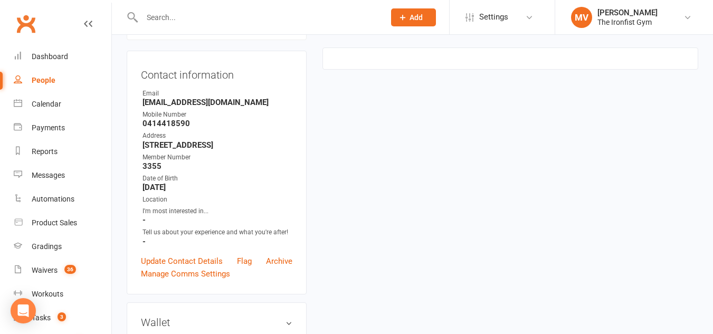
scroll to position [90, 0]
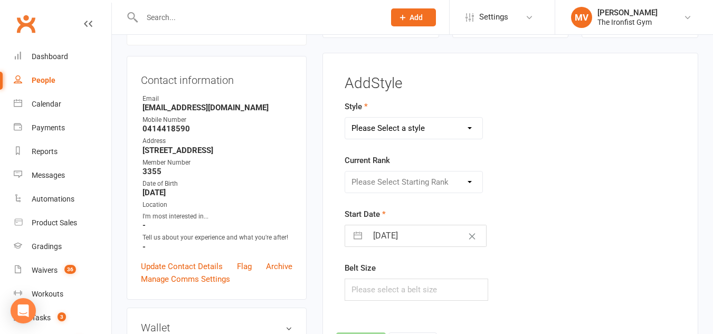
click at [443, 125] on select "Please Select a style BJJ MUAY THAI" at bounding box center [413, 128] width 137 height 21
click at [420, 118] on select "Please Select a style BJJ MUAY THAI" at bounding box center [413, 128] width 137 height 21
select select "2451"
click at [345, 118] on select "Please Select a style BJJ MUAY THAI" at bounding box center [413, 128] width 137 height 21
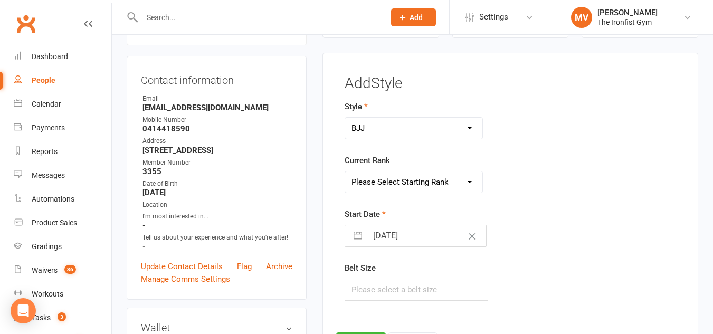
click at [405, 181] on select "Please Select Starting Rank White White 1 stripe White 2 stripe White 3 stripe …" at bounding box center [413, 182] width 137 height 21
select select "24224"
click at [345, 172] on select "Please Select Starting Rank White White 1 stripe White 2 stripe White 3 stripe …" at bounding box center [413, 182] width 137 height 21
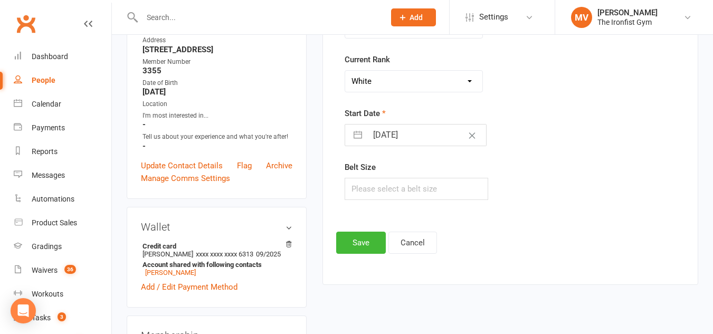
scroll to position [196, 0]
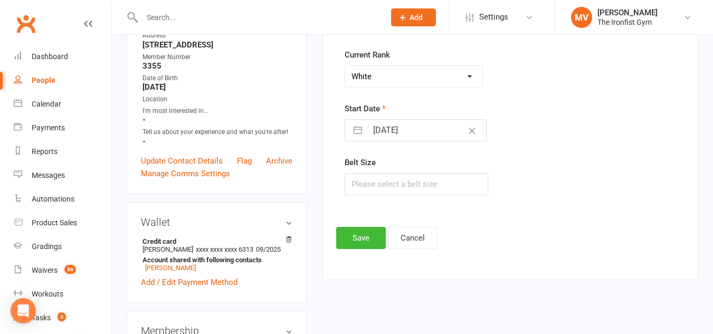
click at [434, 136] on input "15 Sep 2025" at bounding box center [427, 130] width 119 height 21
select select "7"
select select "2025"
select select "8"
select select "2025"
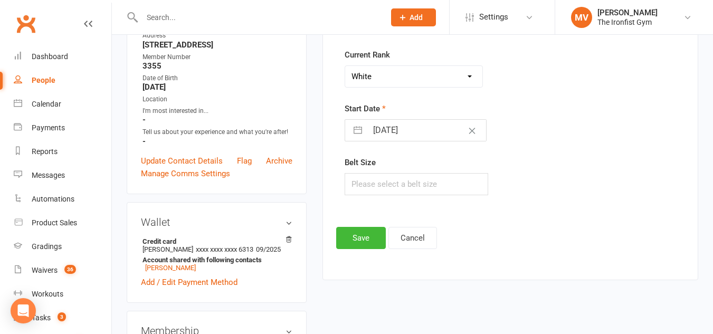
select select "9"
select select "2025"
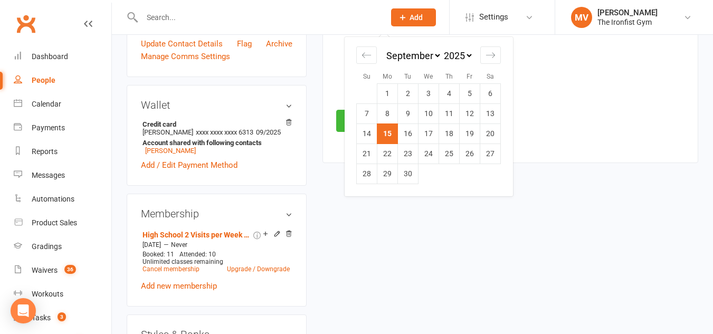
scroll to position [302, 0]
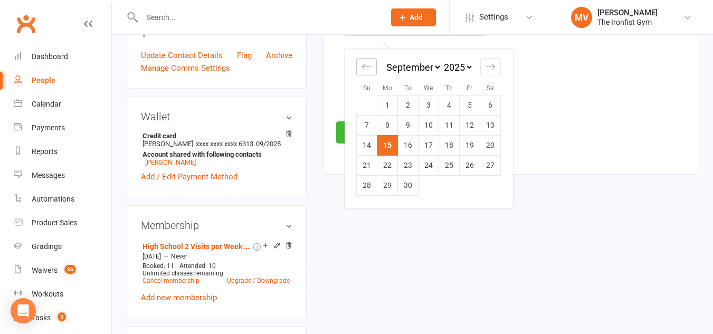
click at [361, 62] on div "Move backward to switch to the previous month." at bounding box center [366, 66] width 21 height 17
select select "6"
select select "2025"
click at [361, 63] on div "Move backward to switch to the previous month." at bounding box center [366, 66] width 21 height 17
select select "5"
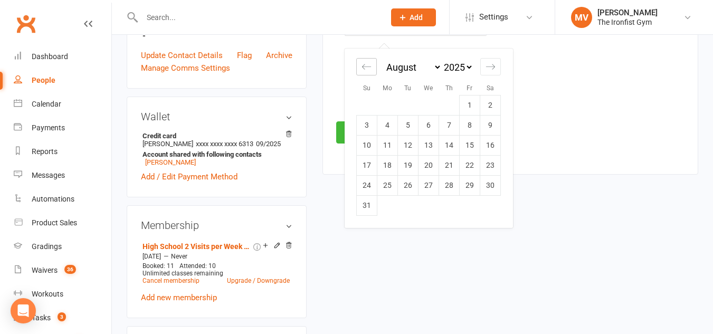
select select "2025"
click at [392, 146] on td "14" at bounding box center [388, 145] width 21 height 20
type input "14 Jul 2025"
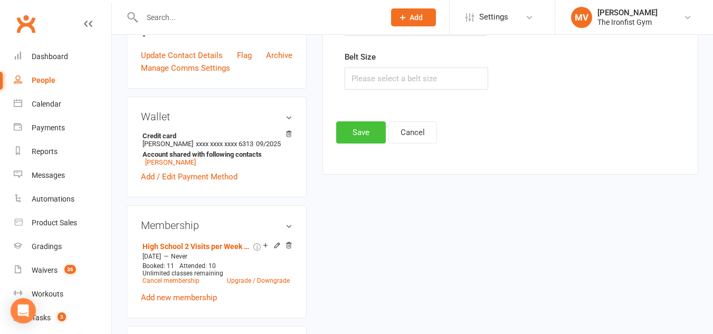
click at [351, 137] on button "Save" at bounding box center [361, 132] width 50 height 22
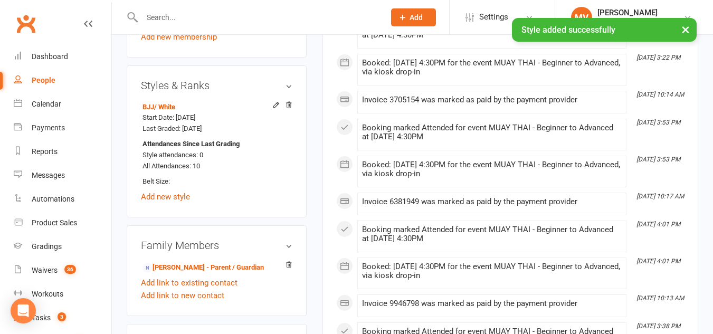
scroll to position [566, 0]
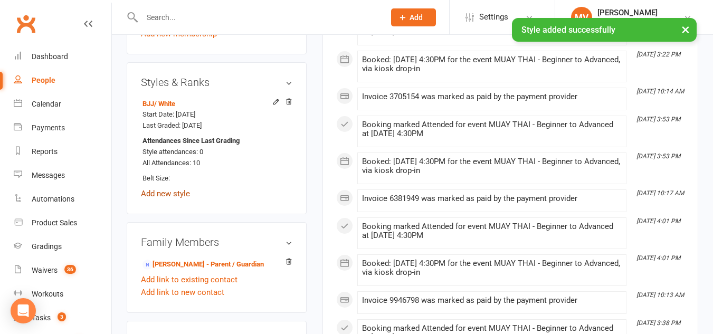
click at [170, 199] on link "Add new style" at bounding box center [165, 194] width 49 height 10
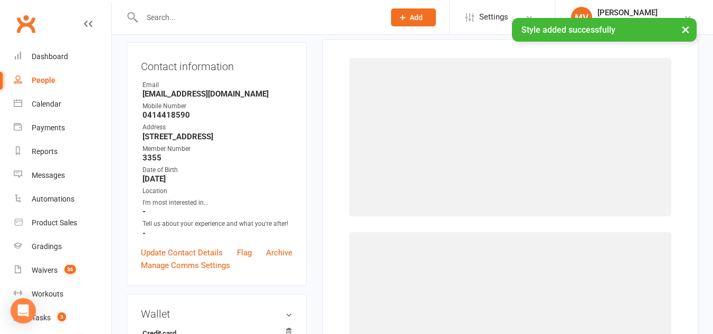
scroll to position [90, 0]
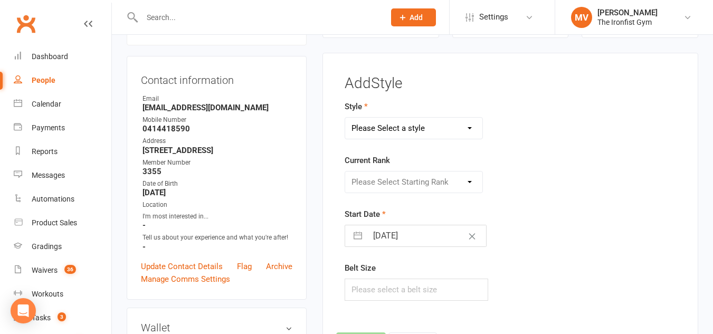
click at [443, 121] on select "Please Select a style BJJ MUAY THAI" at bounding box center [413, 128] width 137 height 21
select select "1857"
click at [345, 118] on select "Please Select a style BJJ MUAY THAI" at bounding box center [413, 128] width 137 height 21
click at [378, 183] on select "Please Select Starting Rank WHITE BLUE GREEN YELLOW PURPLE BROWN BLACK" at bounding box center [413, 182] width 137 height 21
select select "18050"
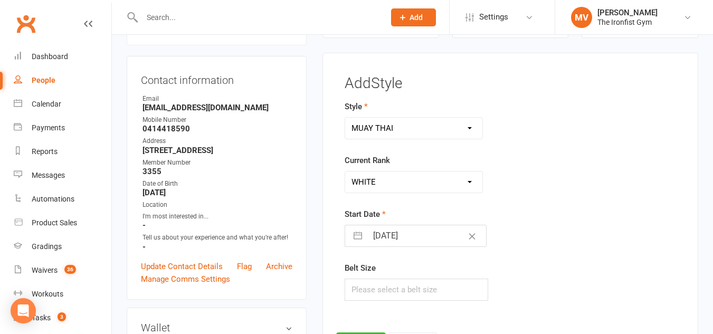
click at [345, 172] on select "Please Select Starting Rank WHITE BLUE GREEN YELLOW PURPLE BROWN BLACK" at bounding box center [413, 182] width 137 height 21
click at [388, 239] on input "15 Sep 2025" at bounding box center [427, 236] width 119 height 21
select select "7"
select select "2025"
select select "8"
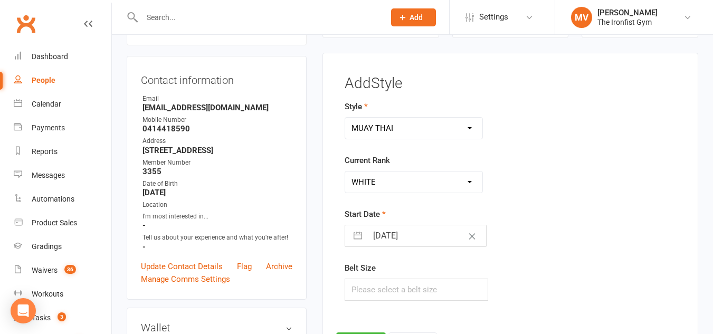
select select "2025"
select select "9"
select select "2025"
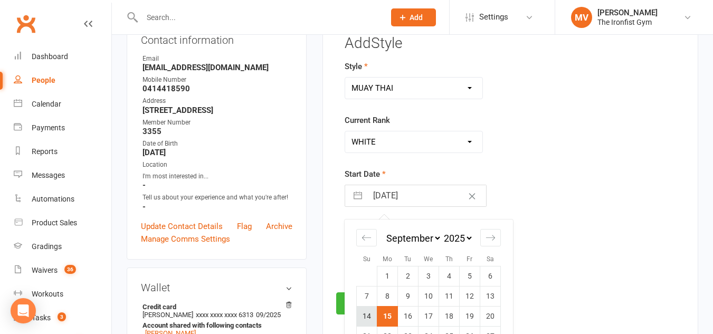
scroll to position [196, 0]
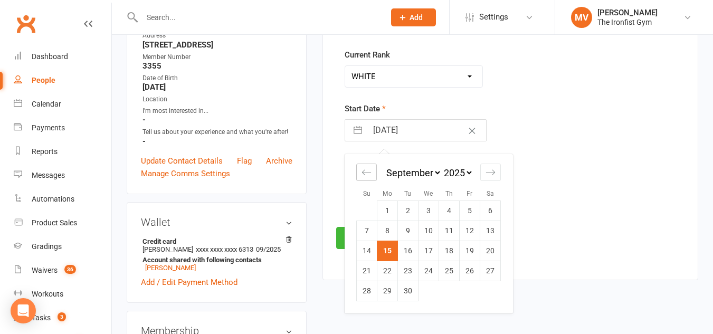
click at [368, 173] on icon "Move backward to switch to the previous month." at bounding box center [366, 172] width 9 height 5
select select "6"
select select "2025"
click at [368, 173] on icon "Move backward to switch to the previous month." at bounding box center [366, 172] width 9 height 5
select select "5"
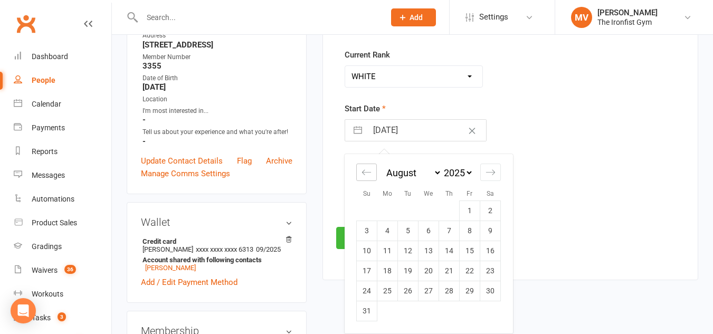
select select "2025"
click at [387, 255] on td "14" at bounding box center [388, 251] width 21 height 20
type input "14 Jul 2025"
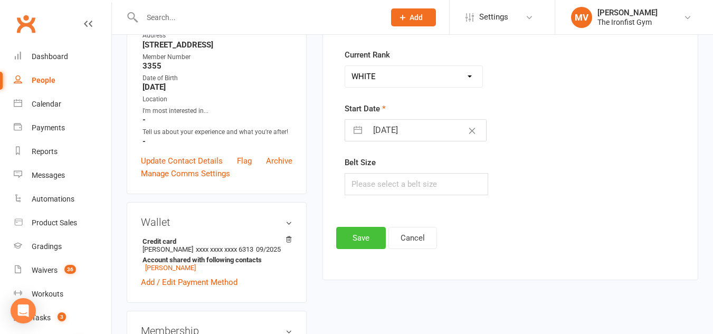
click at [360, 241] on button "Save" at bounding box center [361, 238] width 50 height 22
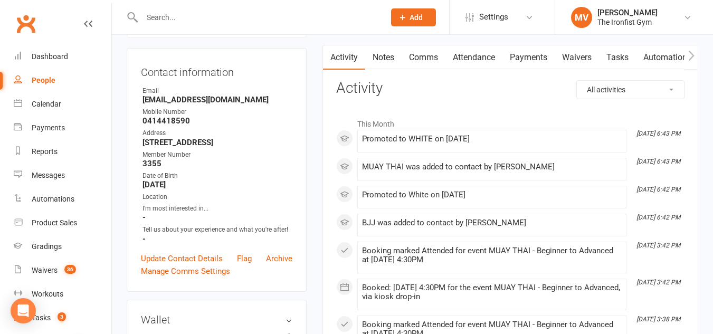
scroll to position [0, 0]
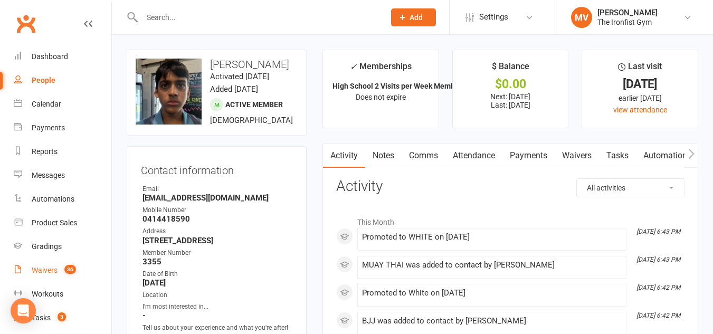
click at [42, 267] on div "Waivers" at bounding box center [45, 270] width 26 height 8
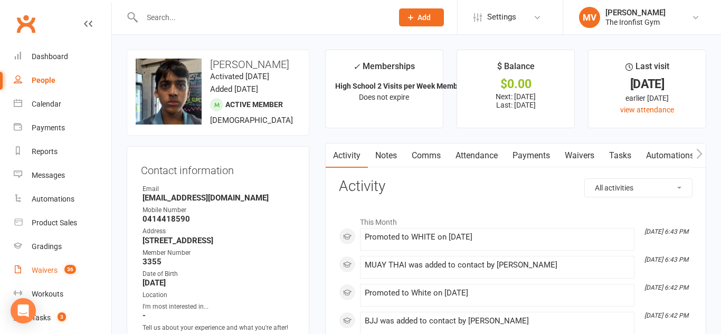
select select "100"
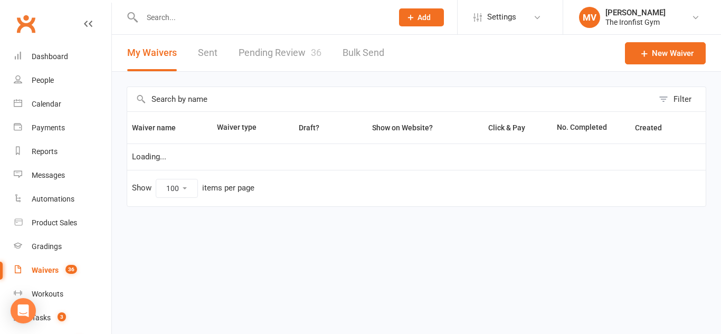
click at [287, 45] on link "Pending Review 36" at bounding box center [280, 53] width 83 height 36
select select "100"
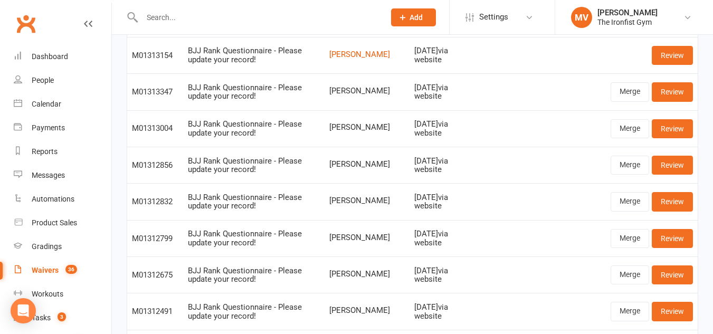
scroll to position [160, 0]
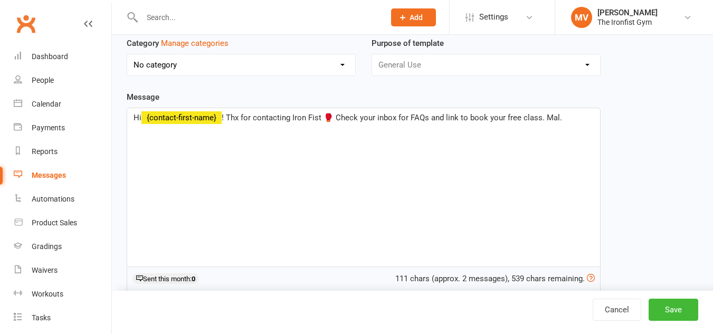
scroll to position [91, 0]
select select "19782"
